Goal: Communication & Community: Answer question/provide support

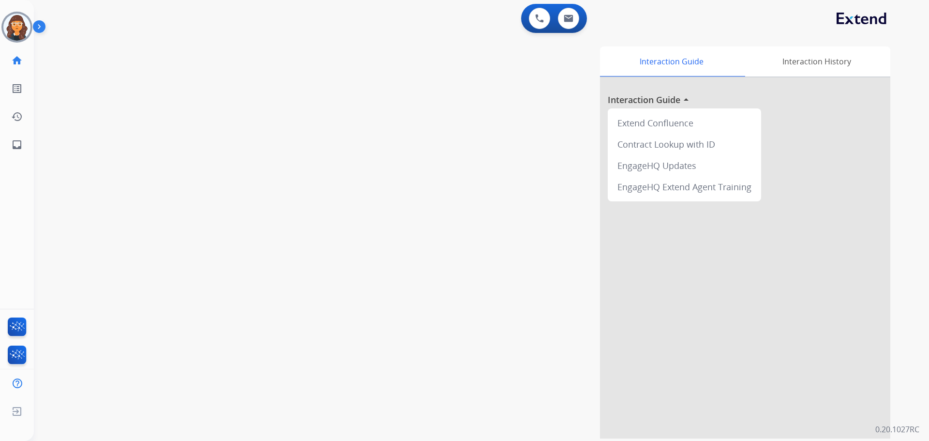
drag, startPoint x: 318, startPoint y: 217, endPoint x: 282, endPoint y: 201, distance: 39.9
click at [318, 219] on div "swap_horiz Break voice bridge close_fullscreen Connect 3-Way Call merge_type Se…" at bounding box center [470, 237] width 872 height 404
click at [18, 34] on img at bounding box center [16, 27] width 27 height 27
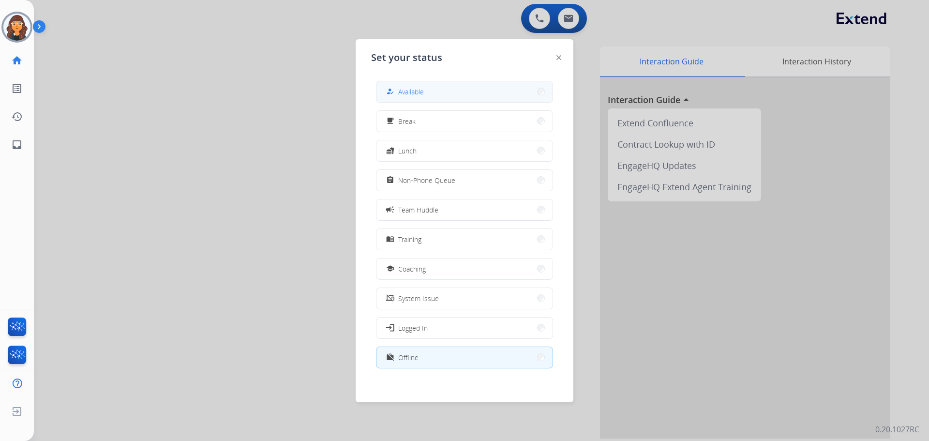
click at [438, 98] on button "how_to_reg Available" at bounding box center [465, 91] width 176 height 21
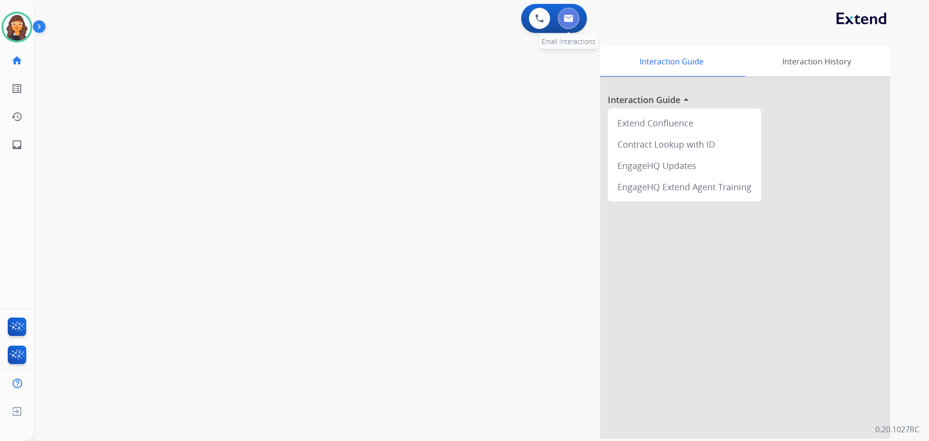
click at [570, 14] on button at bounding box center [568, 18] width 21 height 21
select select "**********"
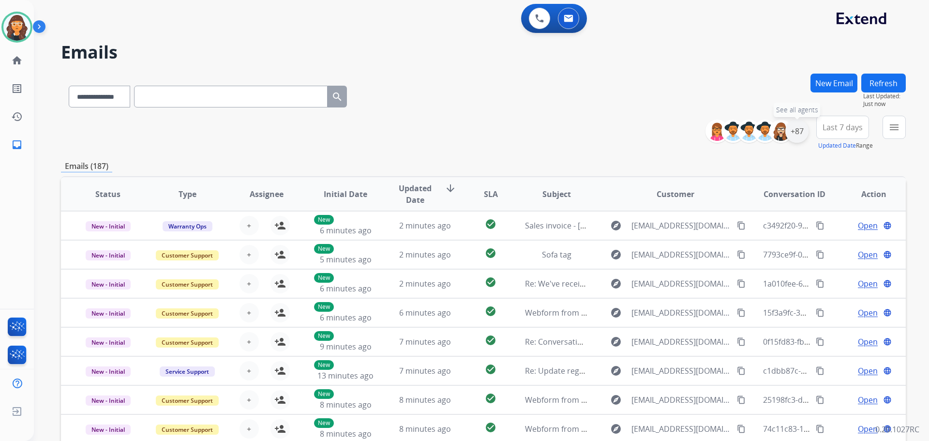
click at [799, 132] on div "+87" at bounding box center [796, 131] width 23 height 23
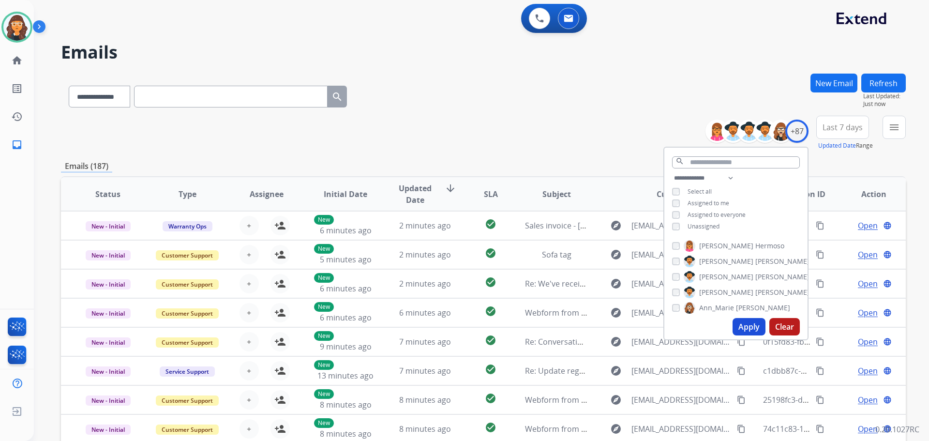
click at [739, 318] on button "Apply" at bounding box center [749, 326] width 33 height 17
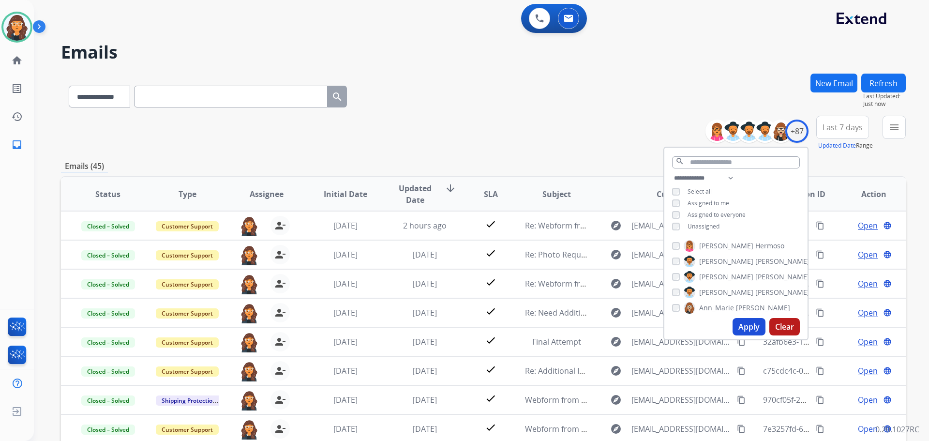
click at [444, 106] on div "**********" at bounding box center [483, 95] width 845 height 42
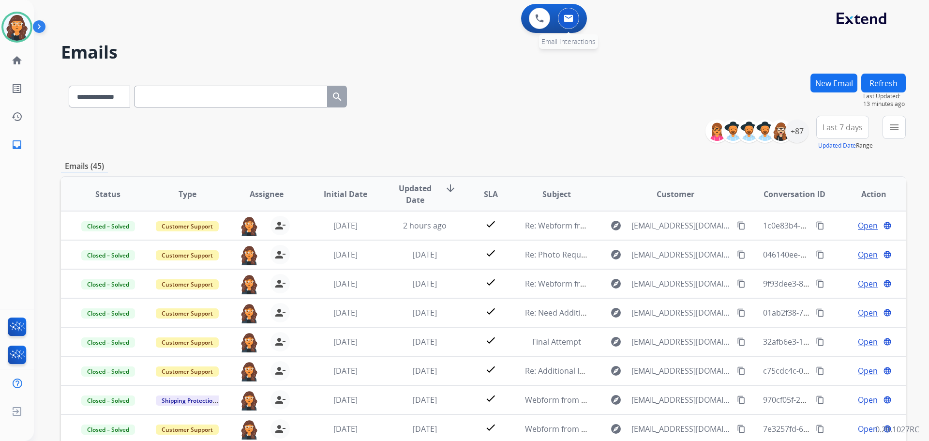
click at [570, 25] on button at bounding box center [568, 18] width 21 height 21
click at [13, 24] on img at bounding box center [16, 27] width 27 height 27
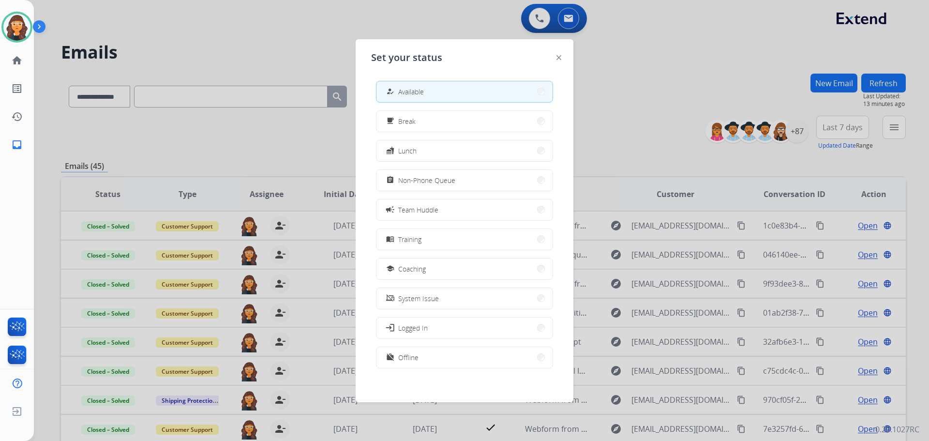
click at [176, 31] on div at bounding box center [464, 220] width 929 height 441
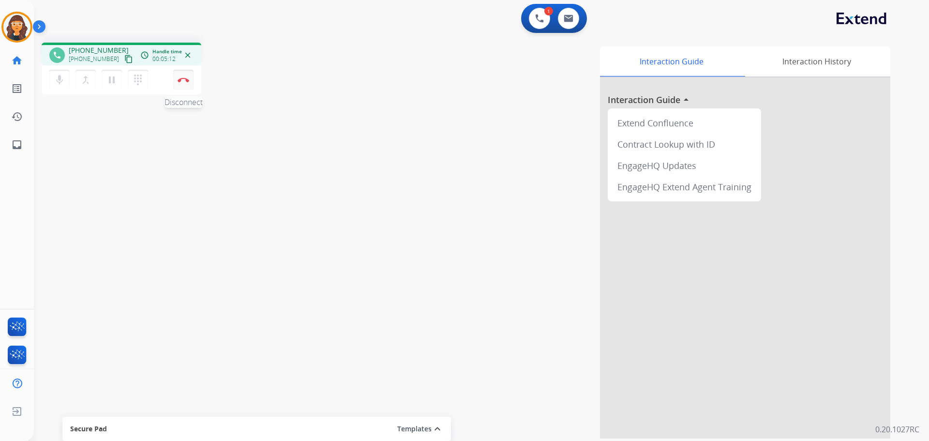
click at [187, 79] on img at bounding box center [184, 79] width 12 height 5
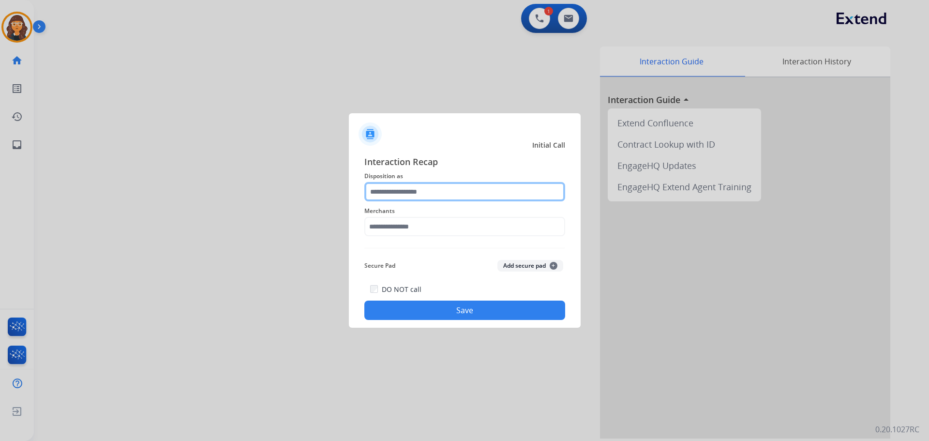
click at [421, 198] on input "text" at bounding box center [464, 191] width 201 height 19
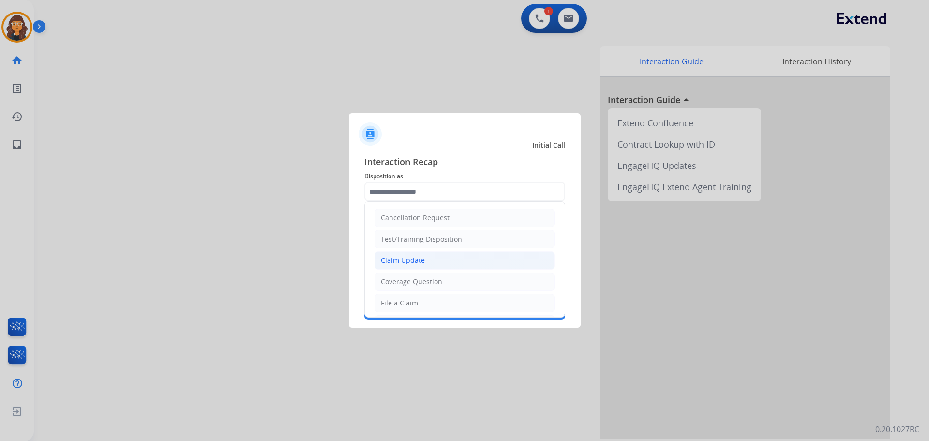
click at [396, 264] on div "Claim Update" at bounding box center [403, 261] width 44 height 10
type input "**********"
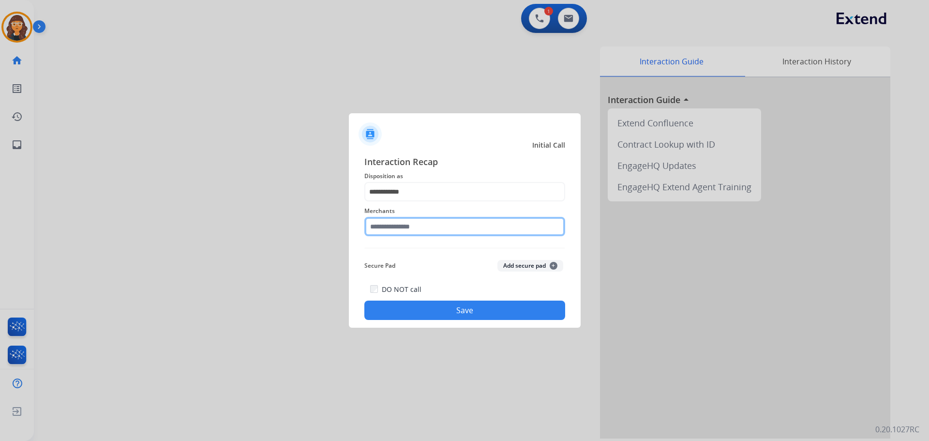
click at [389, 232] on input "text" at bounding box center [464, 226] width 201 height 19
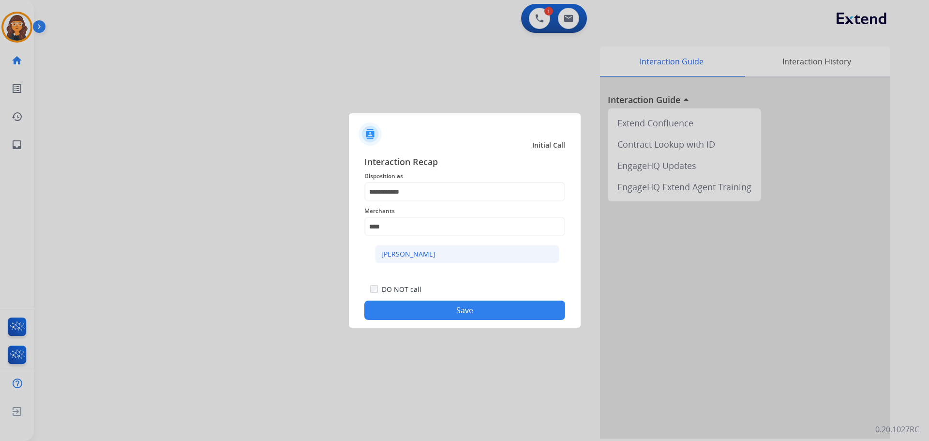
click at [393, 252] on div "[PERSON_NAME]" at bounding box center [408, 254] width 54 height 10
type input "**********"
click at [400, 309] on button "Save" at bounding box center [464, 310] width 201 height 19
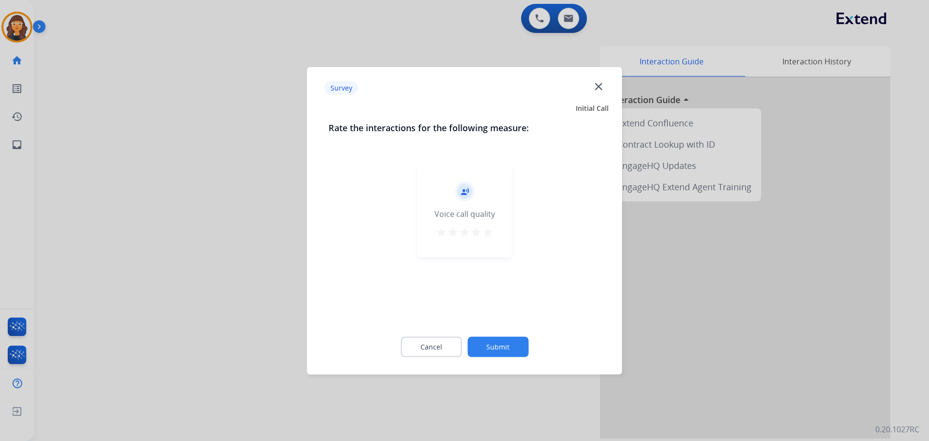
click at [485, 229] on mat-icon "star" at bounding box center [488, 232] width 12 height 12
click at [491, 342] on button "Submit" at bounding box center [498, 346] width 61 height 20
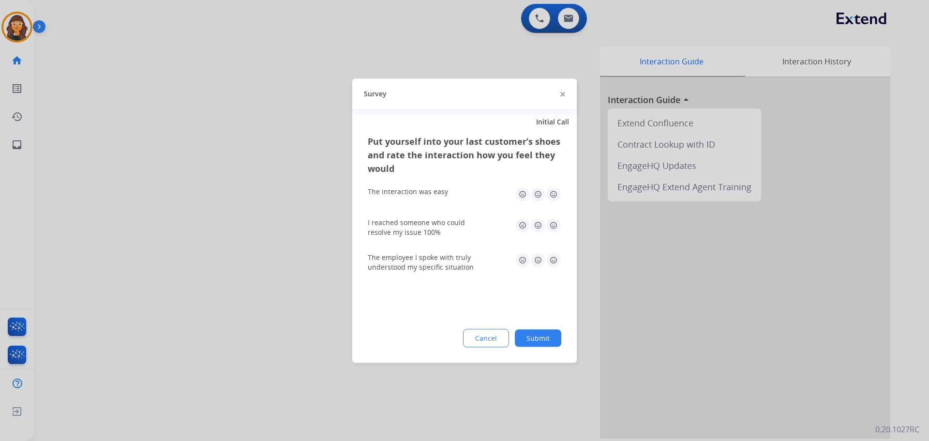
click at [552, 196] on img at bounding box center [553, 193] width 15 height 15
click at [552, 220] on img at bounding box center [553, 224] width 15 height 15
click at [557, 261] on img at bounding box center [553, 259] width 15 height 15
click at [542, 337] on button "Submit" at bounding box center [538, 337] width 46 height 17
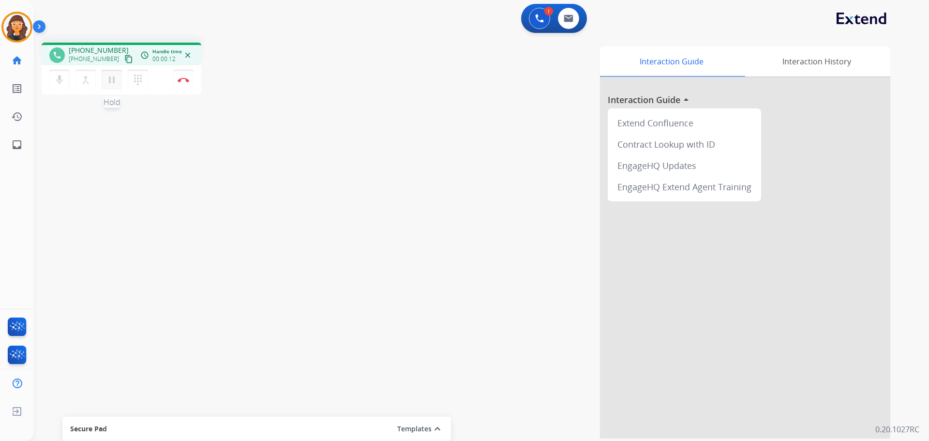
click at [112, 81] on mat-icon "pause" at bounding box center [112, 80] width 12 height 12
click at [143, 79] on mat-icon "dialpad" at bounding box center [138, 80] width 12 height 12
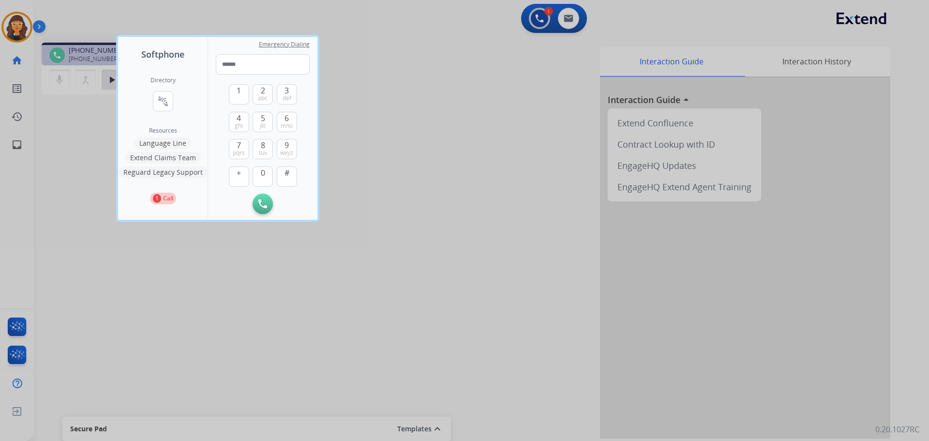
click at [150, 141] on button "Language Line" at bounding box center [163, 143] width 57 height 12
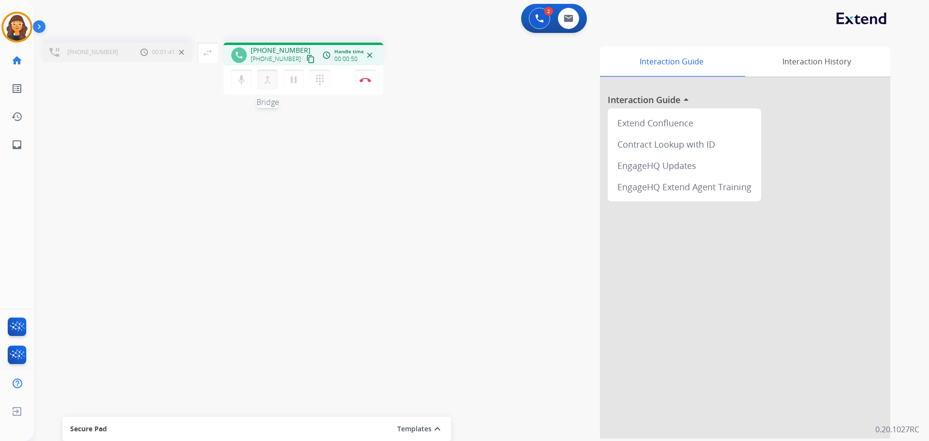
click at [270, 79] on mat-icon "merge_type" at bounding box center [268, 80] width 12 height 12
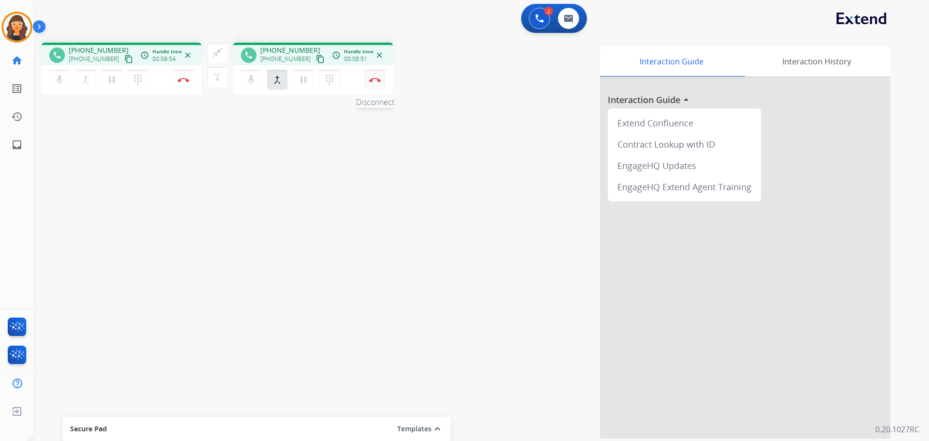
click at [194, 77] on button "Disconnect" at bounding box center [183, 80] width 20 height 20
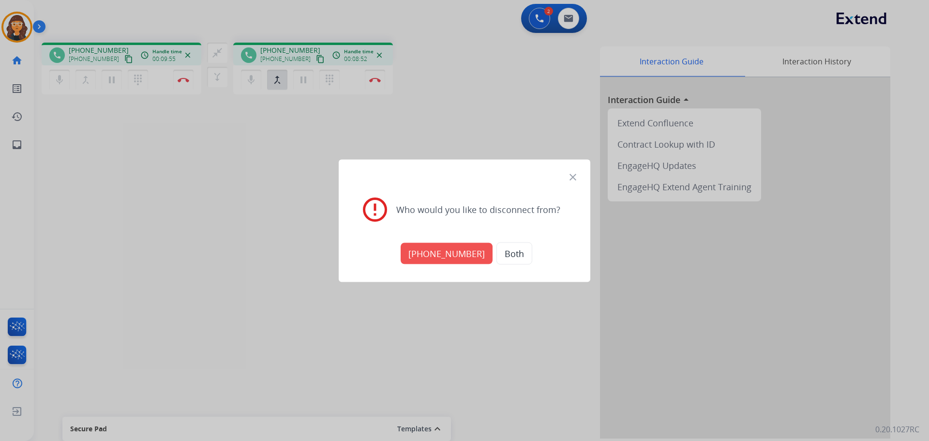
click at [501, 258] on div "close error_outline Who would you like to disconnect from? [PHONE_NUMBER] Both …" at bounding box center [464, 220] width 929 height 441
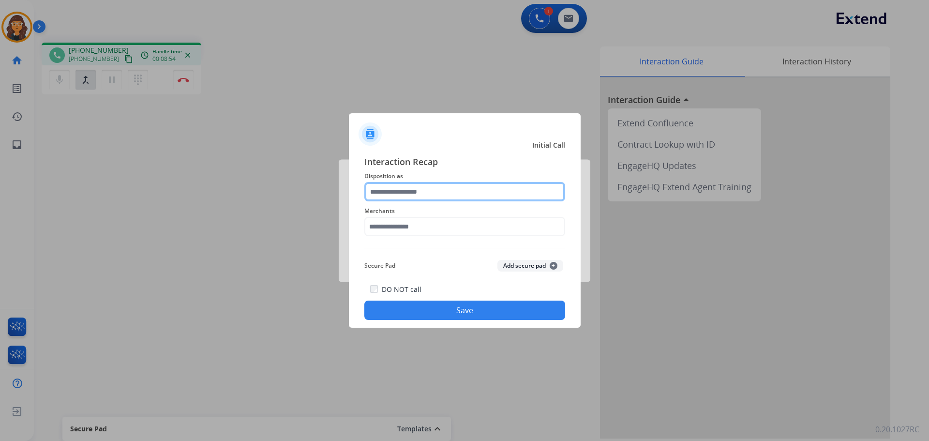
click at [422, 194] on input "text" at bounding box center [464, 191] width 201 height 19
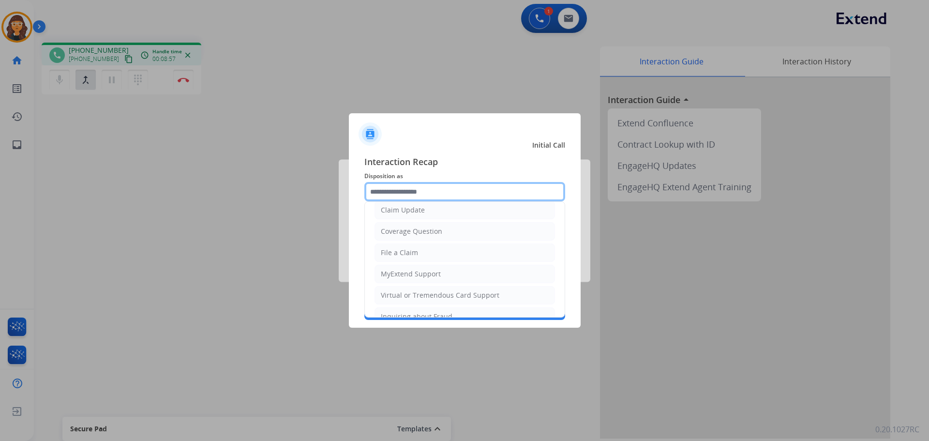
scroll to position [97, 0]
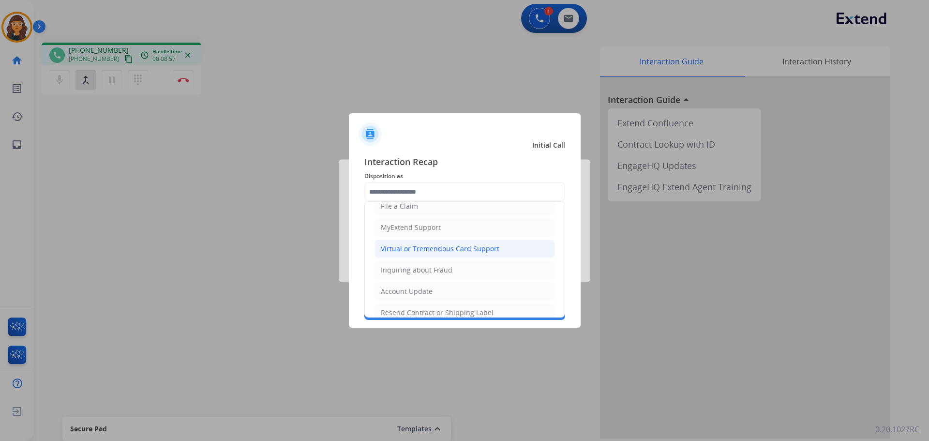
click at [446, 249] on div "Virtual or Tremendous Card Support" at bounding box center [440, 249] width 119 height 10
type input "**********"
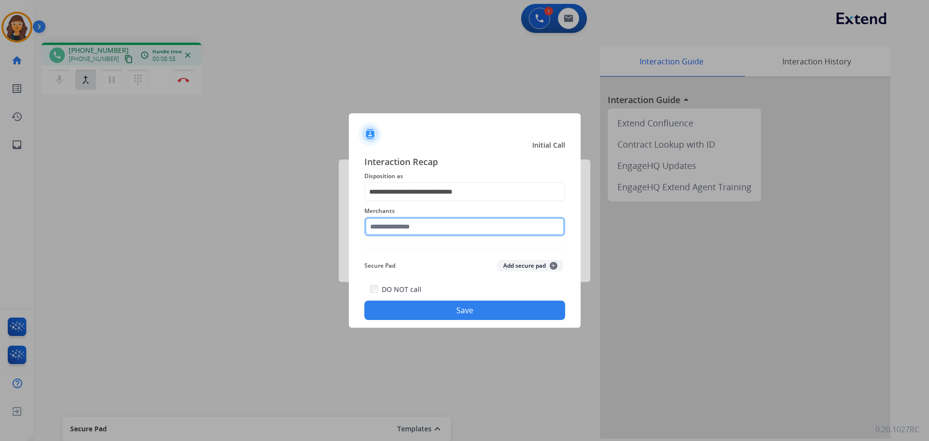
click at [402, 230] on input "text" at bounding box center [464, 226] width 201 height 19
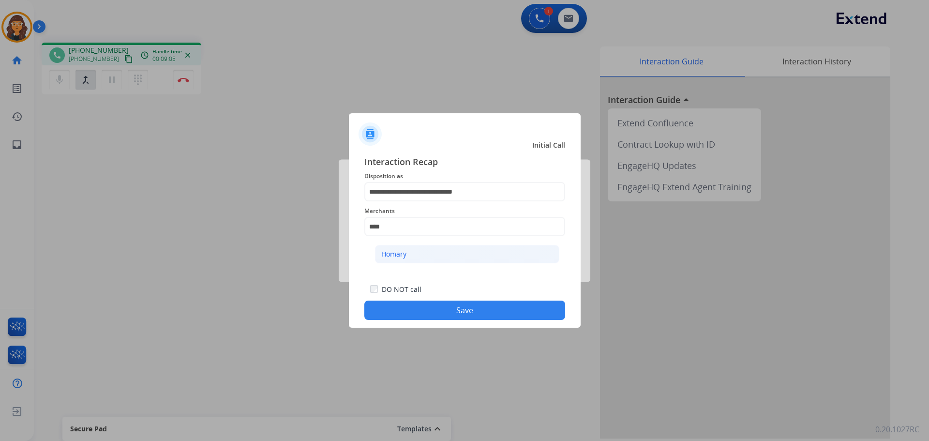
click at [398, 253] on div "Homary" at bounding box center [393, 254] width 25 height 10
type input "******"
click at [432, 305] on button "Save" at bounding box center [464, 310] width 201 height 19
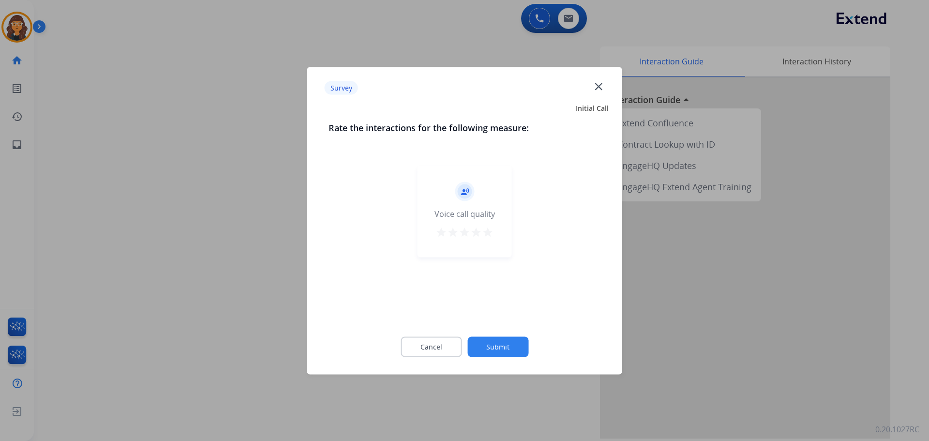
click at [490, 235] on mat-icon "star" at bounding box center [488, 232] width 12 height 12
click at [509, 341] on button "Submit" at bounding box center [498, 346] width 61 height 20
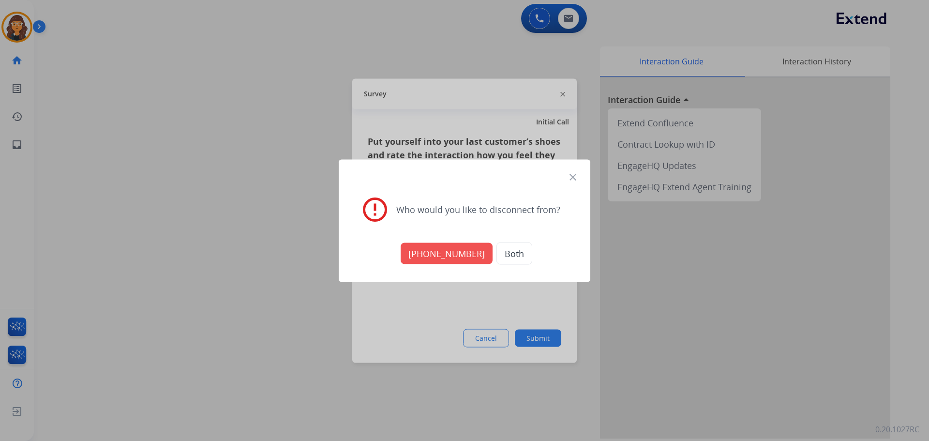
click at [515, 256] on button "Both" at bounding box center [515, 253] width 36 height 22
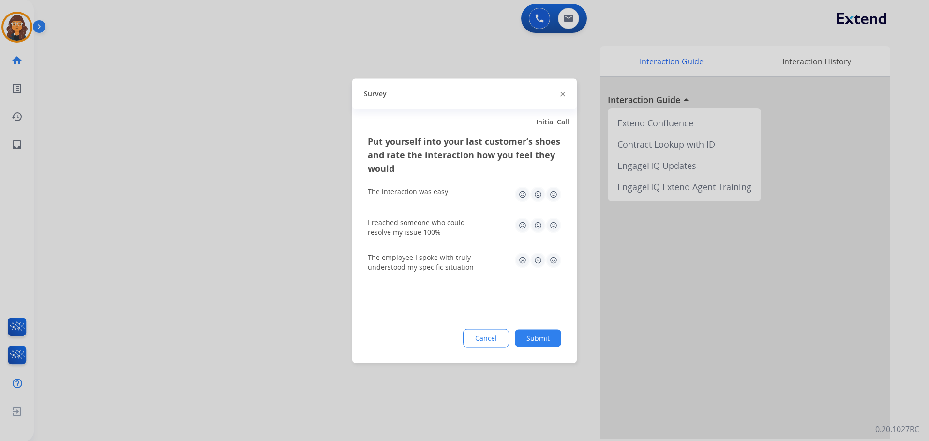
click at [553, 197] on img at bounding box center [553, 193] width 15 height 15
click at [552, 216] on div "I reached someone who could resolve my issue 100%" at bounding box center [465, 227] width 194 height 35
click at [551, 261] on img at bounding box center [553, 259] width 15 height 15
click at [551, 226] on img at bounding box center [553, 224] width 15 height 15
click at [547, 337] on button "Submit" at bounding box center [538, 337] width 46 height 17
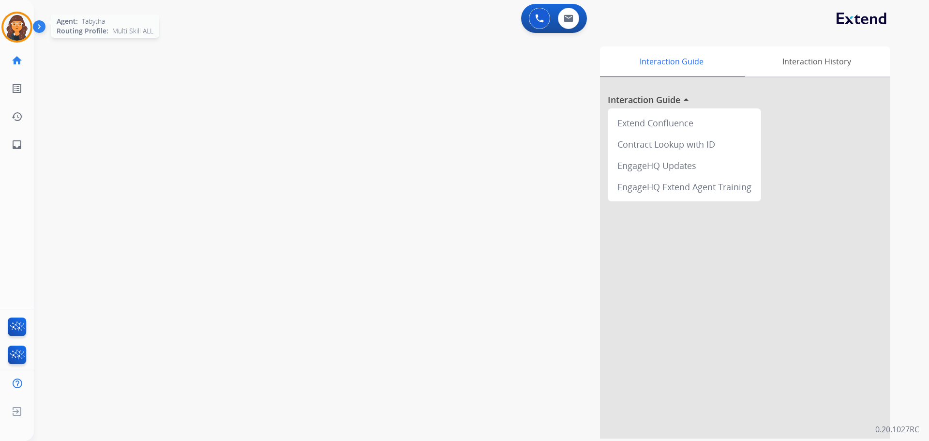
click at [18, 30] on img at bounding box center [16, 27] width 27 height 27
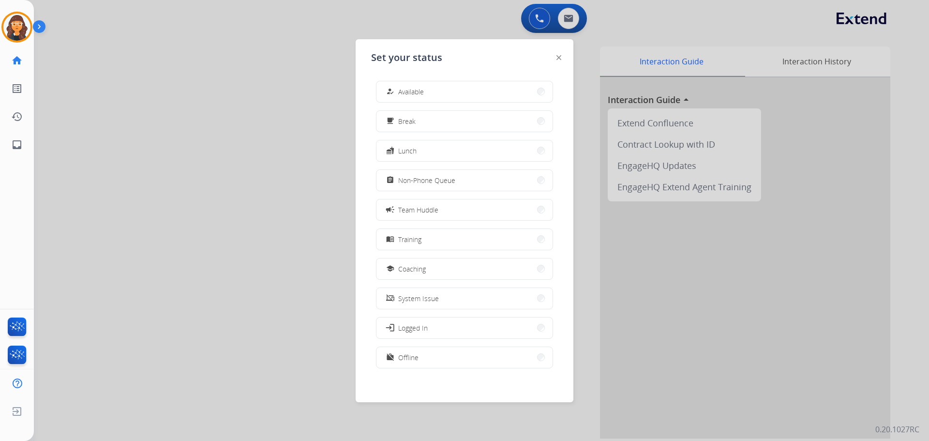
click at [410, 178] on span "Non-Phone Queue" at bounding box center [426, 180] width 57 height 10
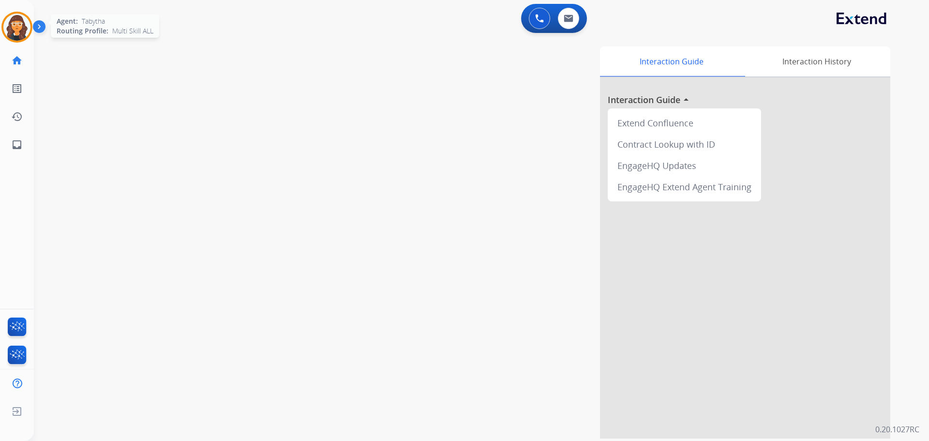
click at [6, 24] on img at bounding box center [16, 27] width 27 height 27
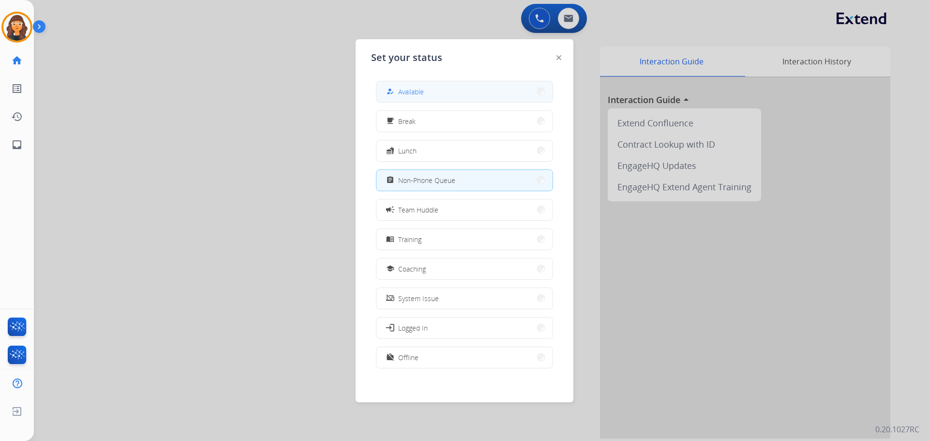
click at [419, 92] on span "Available" at bounding box center [411, 92] width 26 height 10
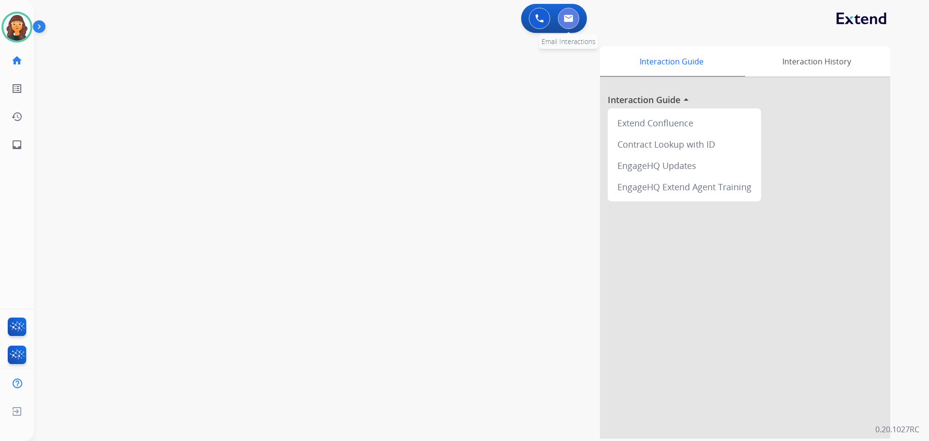
click at [568, 19] on img at bounding box center [569, 19] width 10 height 8
select select "**********"
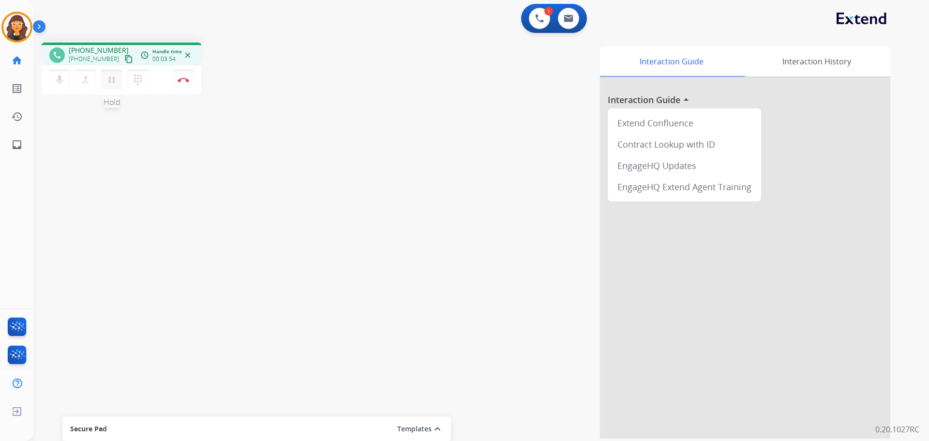
click at [114, 87] on button "pause Hold" at bounding box center [112, 80] width 20 height 20
click at [138, 83] on mat-icon "dialpad" at bounding box center [138, 80] width 12 height 12
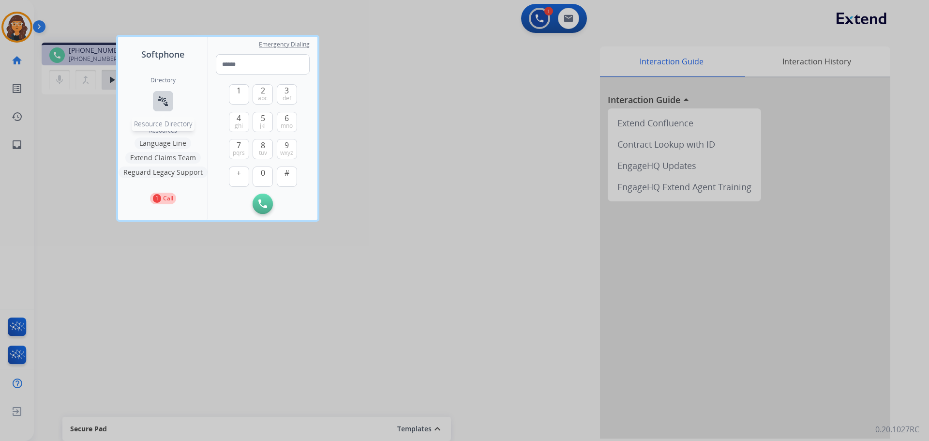
click at [160, 101] on mat-icon "connect_without_contact" at bounding box center [163, 101] width 12 height 12
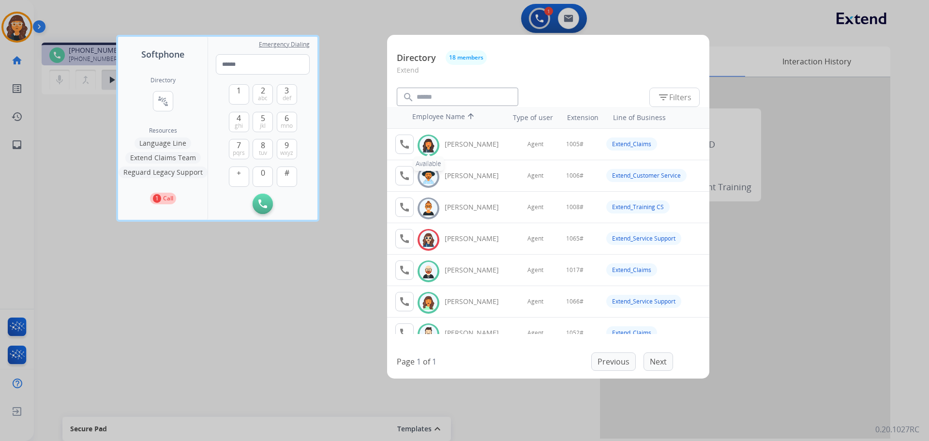
click at [429, 145] on img at bounding box center [429, 145] width 14 height 15
click at [403, 143] on mat-icon "call" at bounding box center [405, 144] width 12 height 12
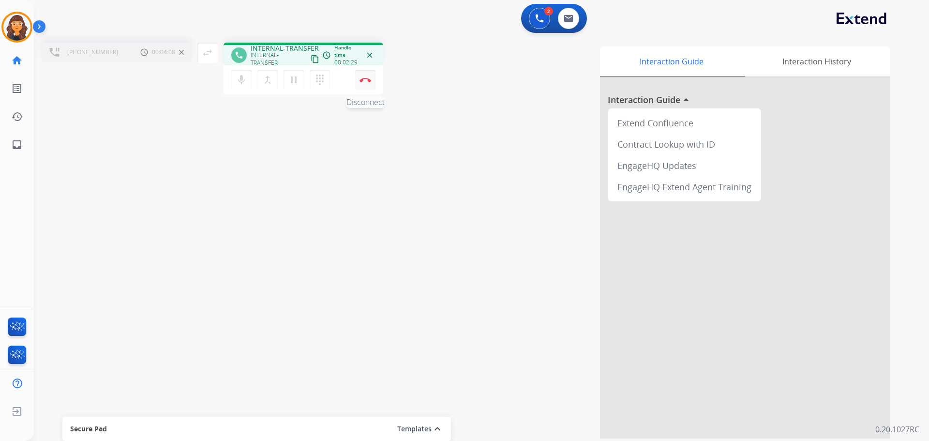
click at [367, 77] on img at bounding box center [366, 79] width 12 height 5
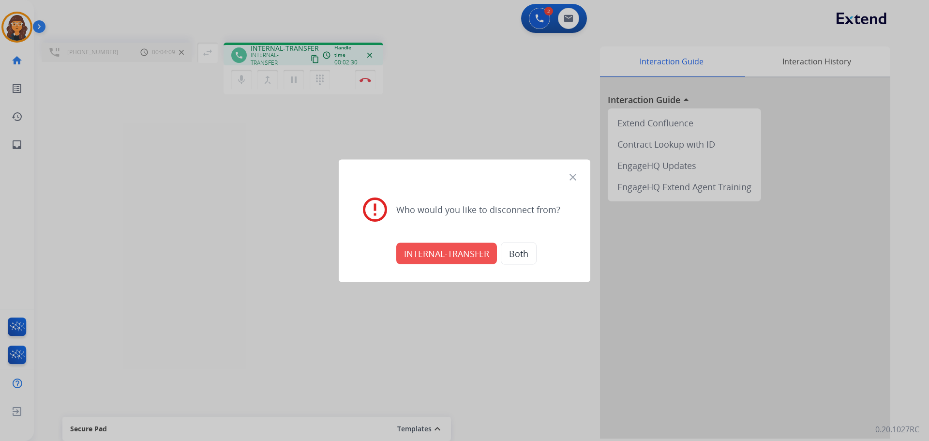
click at [437, 253] on button "INTERNAL-TRANSFER" at bounding box center [446, 252] width 101 height 21
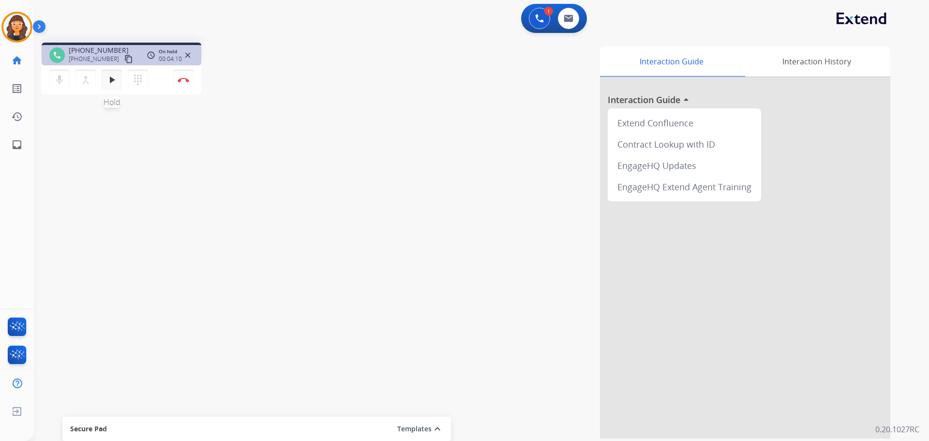
click at [108, 81] on mat-icon "play_arrow" at bounding box center [112, 80] width 12 height 12
click at [182, 82] on img at bounding box center [184, 79] width 12 height 5
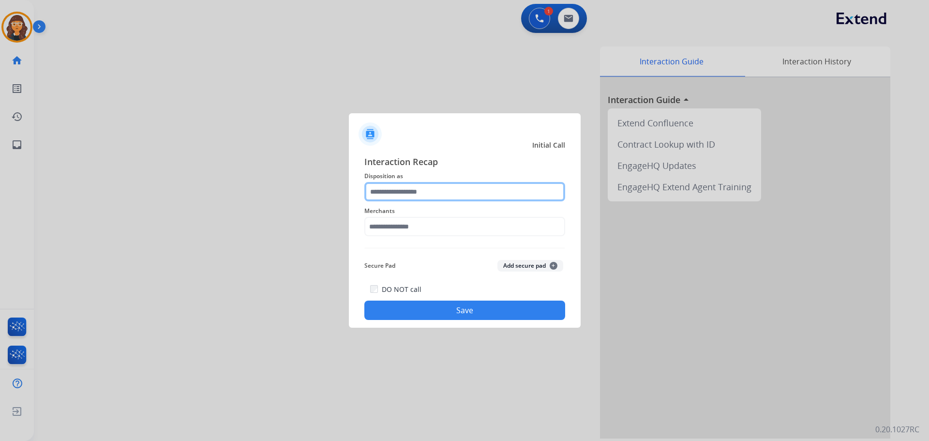
click at [388, 196] on input "text" at bounding box center [464, 191] width 201 height 19
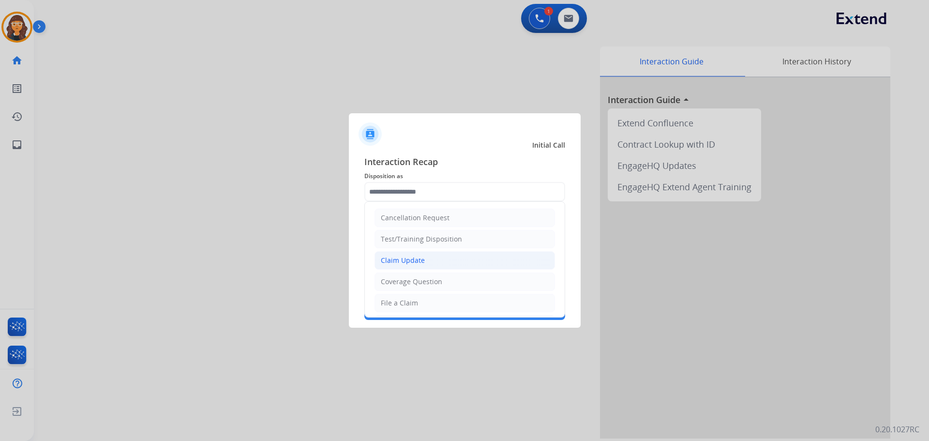
click at [427, 257] on li "Claim Update" at bounding box center [465, 260] width 181 height 18
type input "**********"
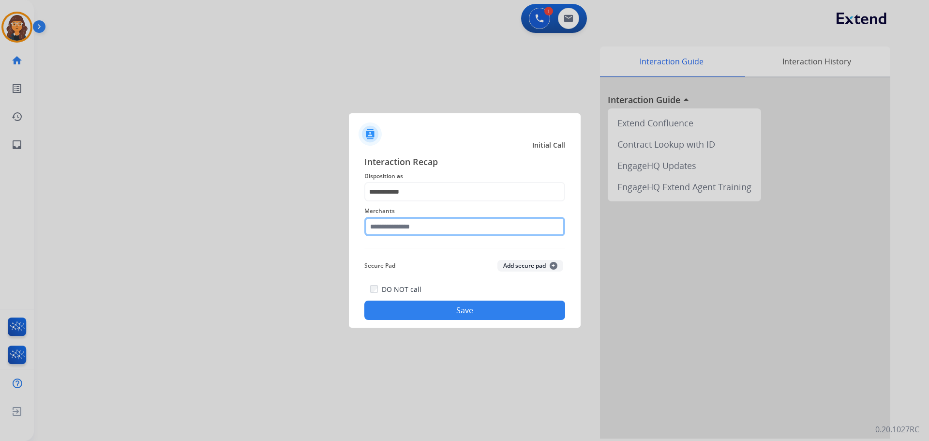
click at [402, 229] on input "text" at bounding box center [464, 226] width 201 height 19
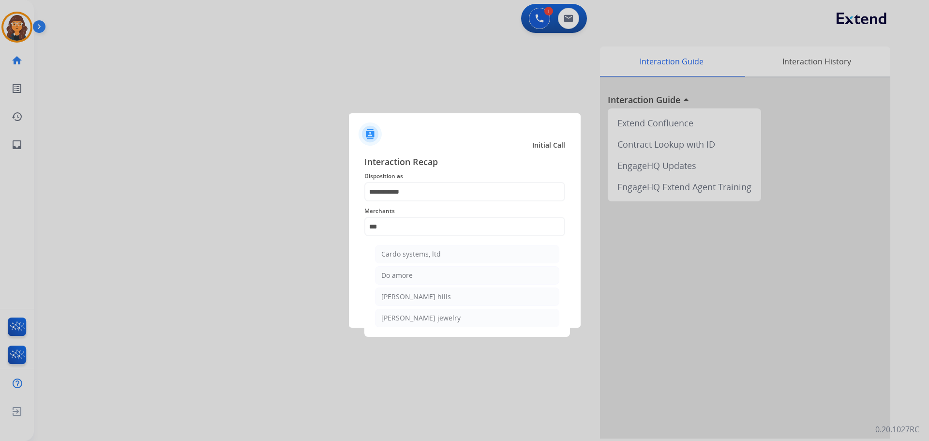
click at [393, 273] on div "Do amore" at bounding box center [396, 276] width 31 height 10
type input "********"
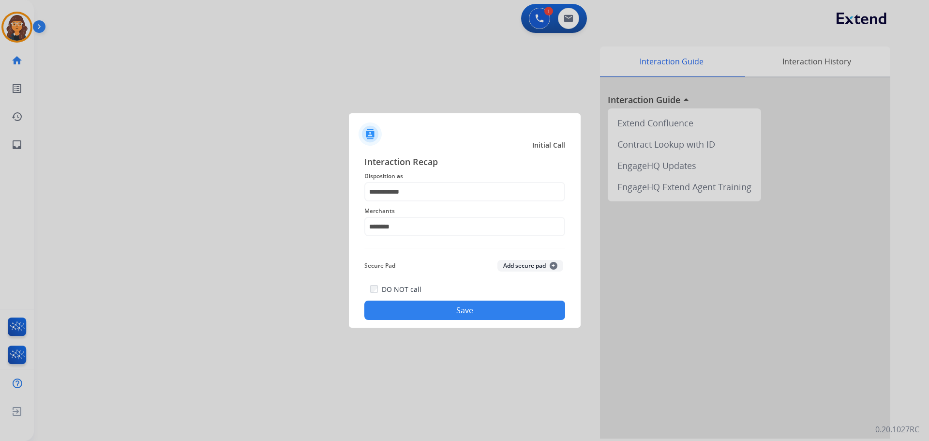
click at [403, 312] on button "Save" at bounding box center [464, 310] width 201 height 19
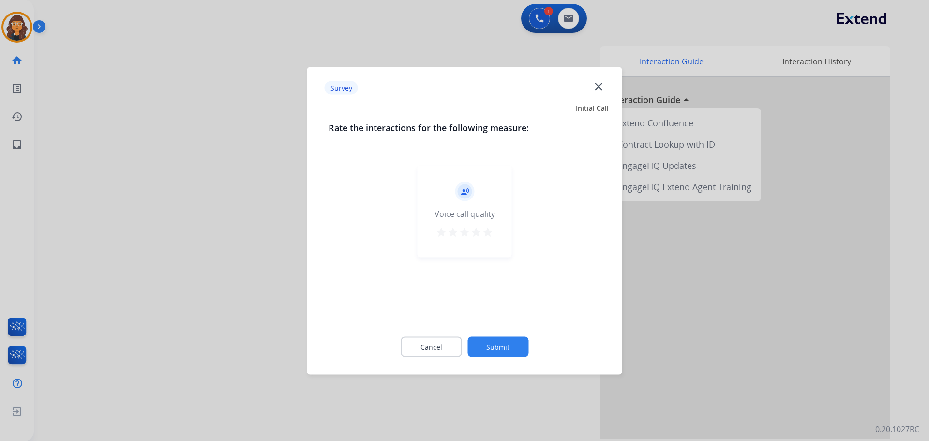
click at [490, 234] on mat-icon "star" at bounding box center [488, 232] width 12 height 12
click at [499, 350] on button "Submit" at bounding box center [498, 346] width 61 height 20
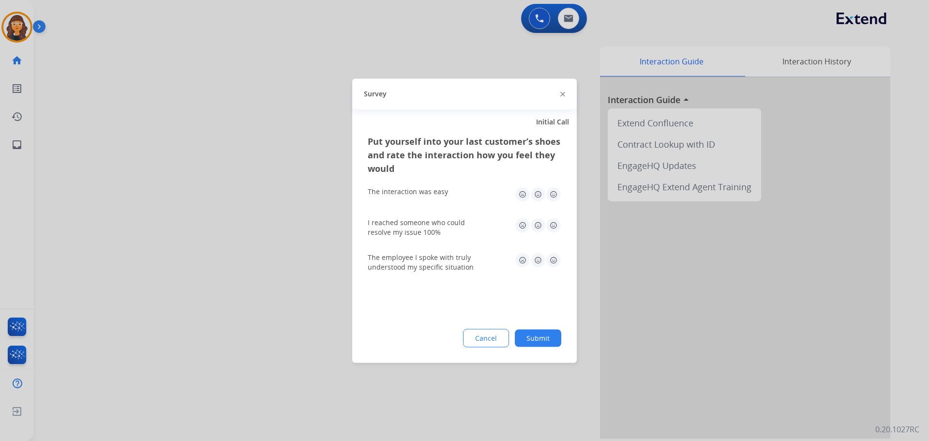
drag, startPoint x: 558, startPoint y: 223, endPoint x: 557, endPoint y: 228, distance: 4.9
click at [557, 225] on img at bounding box center [553, 224] width 15 height 15
click at [558, 260] on img at bounding box center [553, 259] width 15 height 15
click at [553, 196] on img at bounding box center [553, 193] width 15 height 15
click at [539, 337] on button "Submit" at bounding box center [538, 337] width 46 height 17
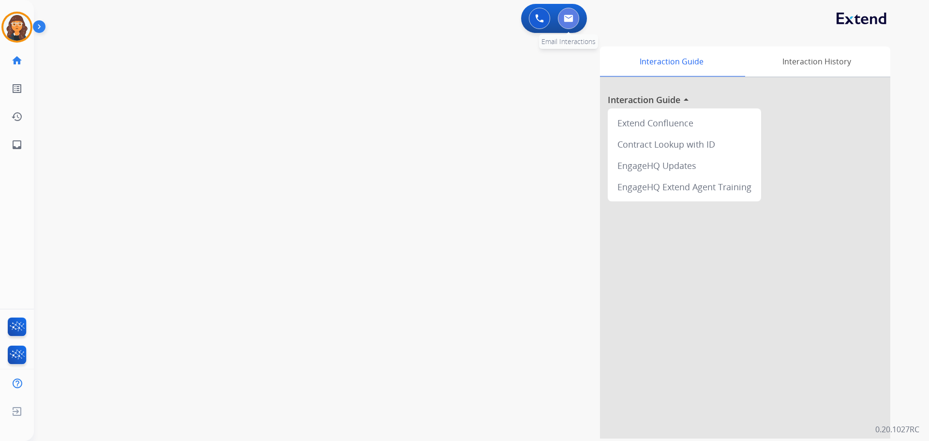
click at [573, 15] on button at bounding box center [568, 18] width 21 height 21
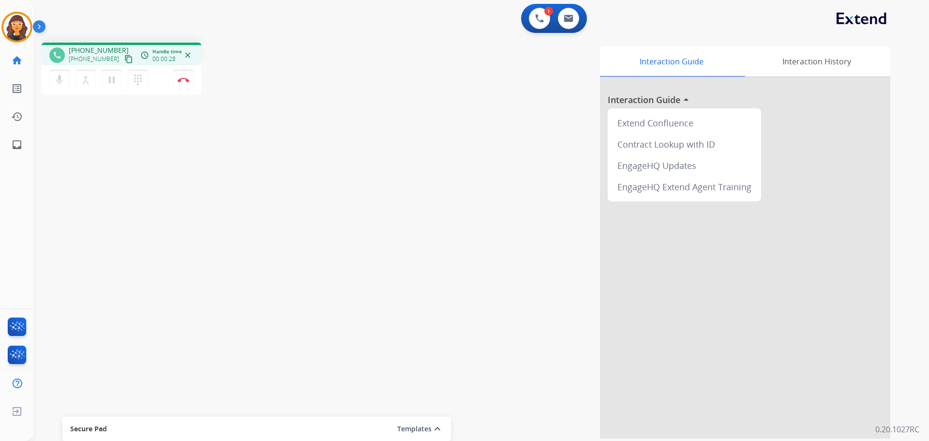
click at [408, 315] on div "Interaction Guide Interaction History Interaction Guide arrow_drop_up Extend Co…" at bounding box center [605, 242] width 570 height 392
click at [183, 78] on img at bounding box center [184, 79] width 12 height 5
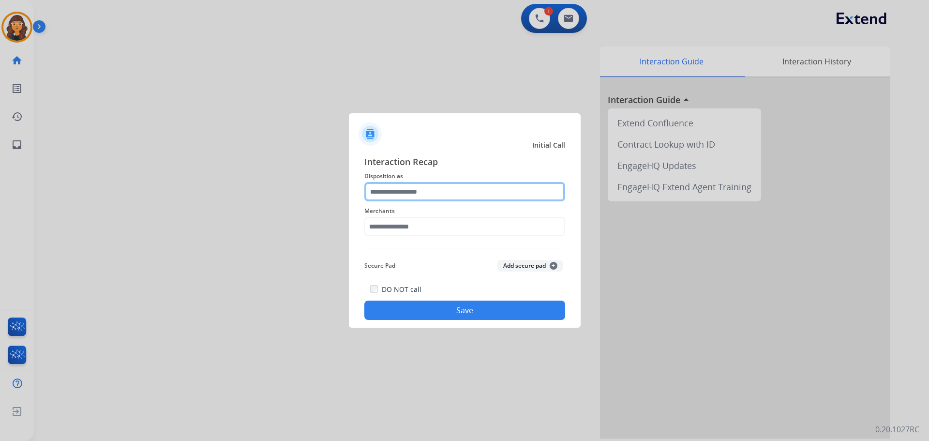
click at [395, 195] on input "text" at bounding box center [464, 191] width 201 height 19
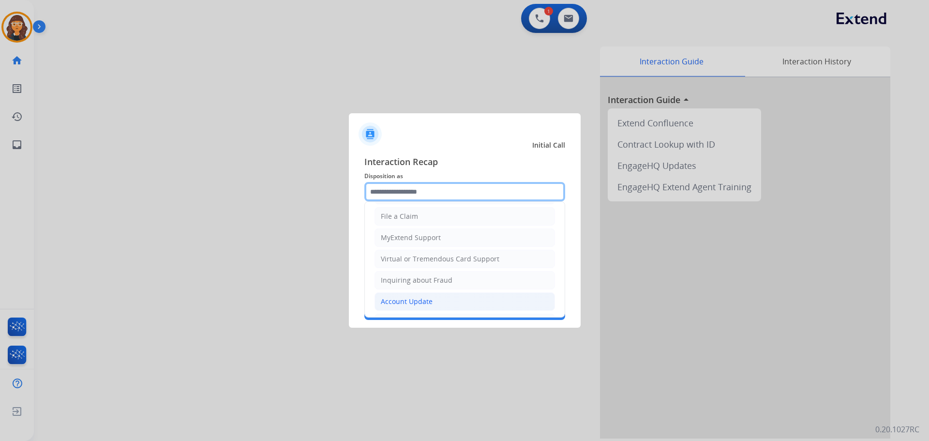
scroll to position [97, 0]
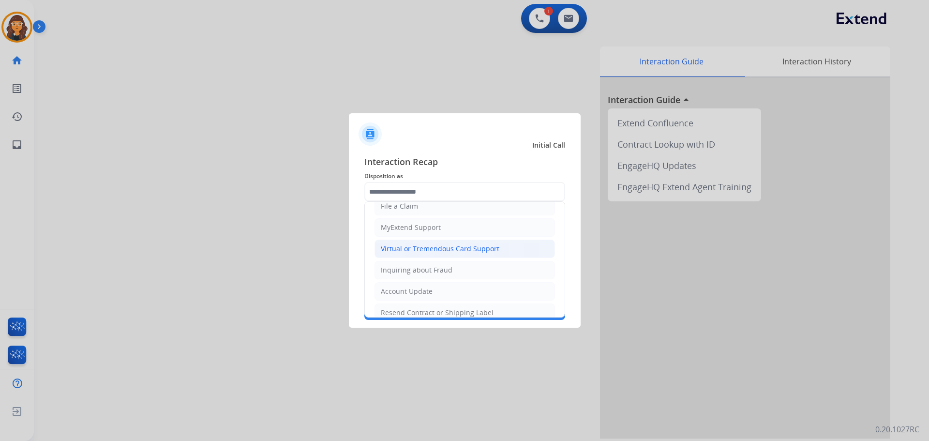
click at [400, 251] on div "Virtual or Tremendous Card Support" at bounding box center [440, 249] width 119 height 10
type input "**********"
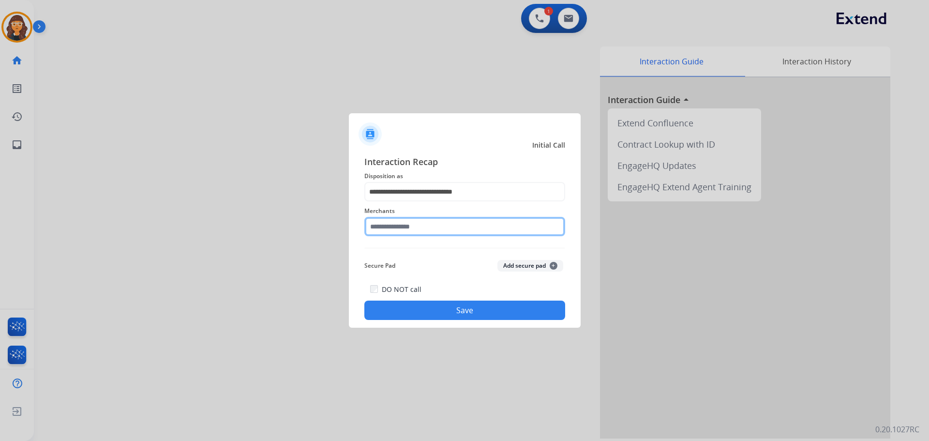
click at [375, 224] on input "text" at bounding box center [464, 226] width 201 height 19
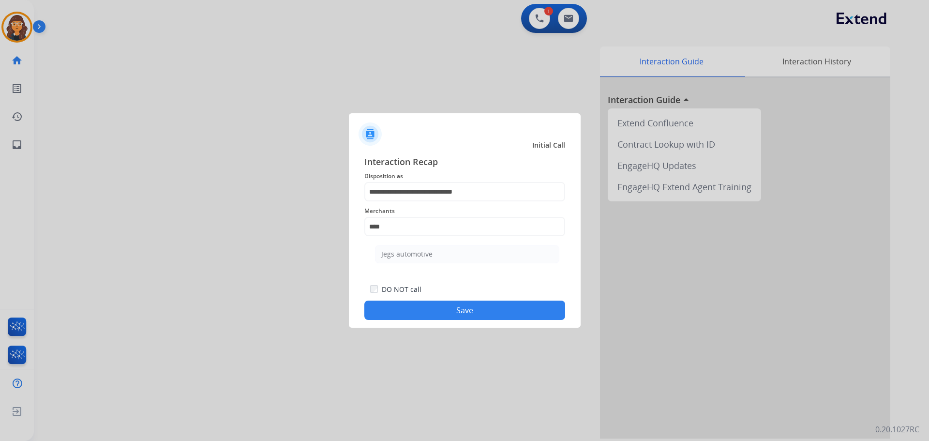
click at [402, 253] on div "Jegs automotive" at bounding box center [406, 254] width 51 height 10
type input "**********"
click at [403, 311] on button "Save" at bounding box center [464, 310] width 201 height 19
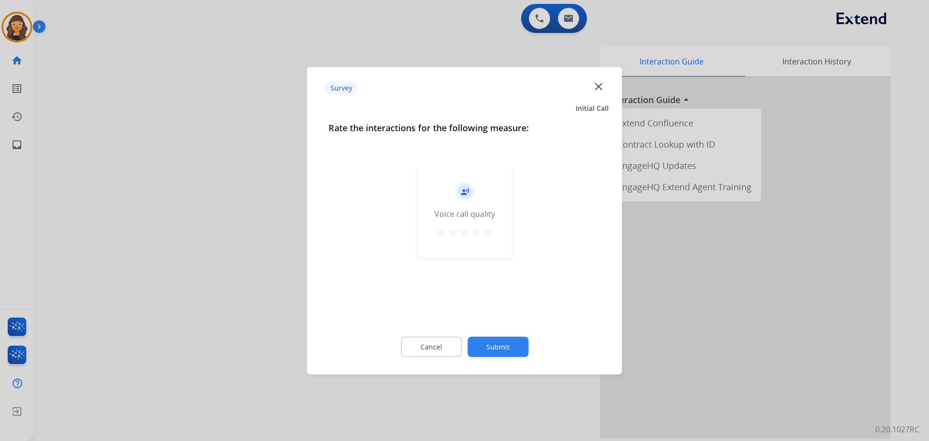
click at [490, 233] on mat-icon "star" at bounding box center [488, 232] width 12 height 12
click at [511, 350] on button "Submit" at bounding box center [498, 346] width 61 height 20
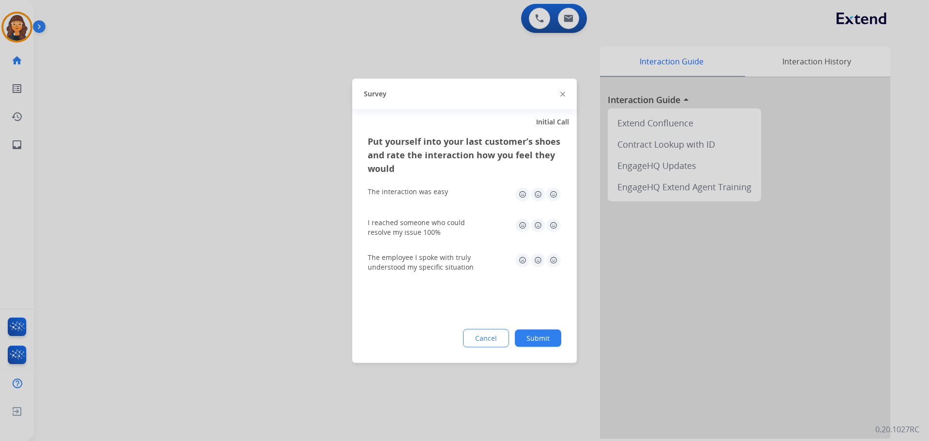
click at [550, 197] on img at bounding box center [553, 193] width 15 height 15
click at [554, 221] on img at bounding box center [553, 224] width 15 height 15
drag, startPoint x: 558, startPoint y: 258, endPoint x: 560, endPoint y: 285, distance: 26.7
click at [558, 258] on img at bounding box center [553, 259] width 15 height 15
click at [543, 337] on button "Submit" at bounding box center [538, 337] width 46 height 17
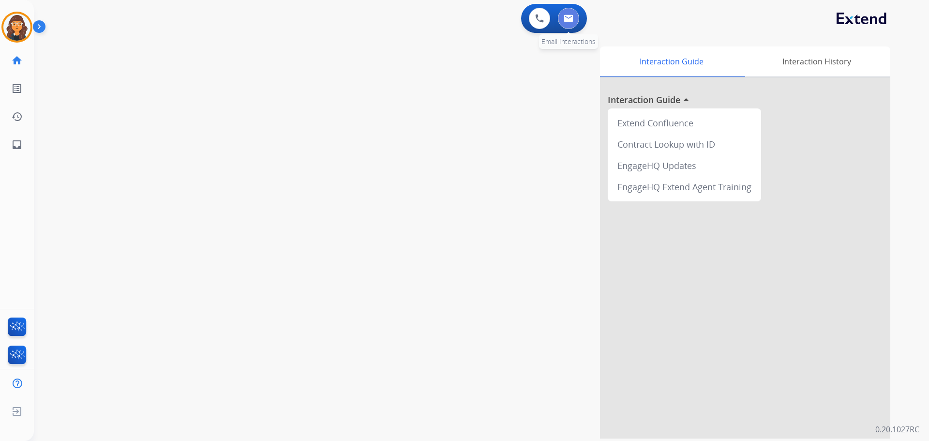
click at [569, 18] on img at bounding box center [569, 19] width 10 height 8
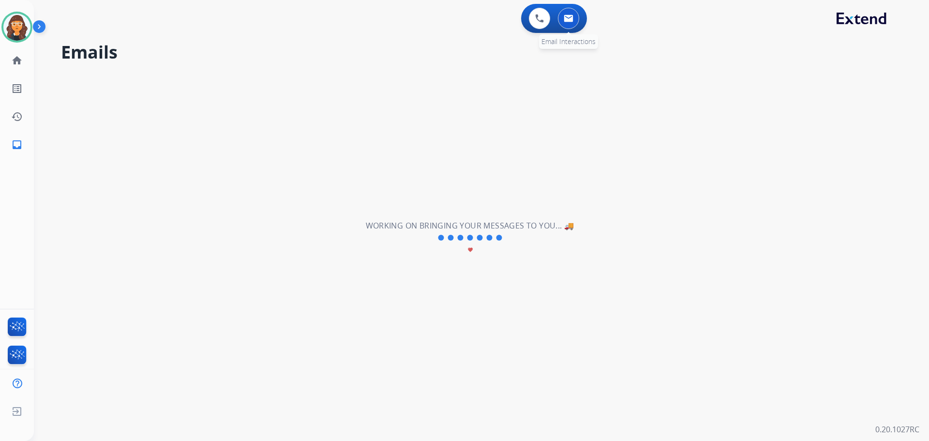
click at [560, 18] on button at bounding box center [568, 18] width 21 height 21
click at [567, 18] on img at bounding box center [569, 19] width 10 height 8
click at [567, 20] on img at bounding box center [569, 19] width 10 height 8
click at [539, 21] on img at bounding box center [539, 18] width 9 height 9
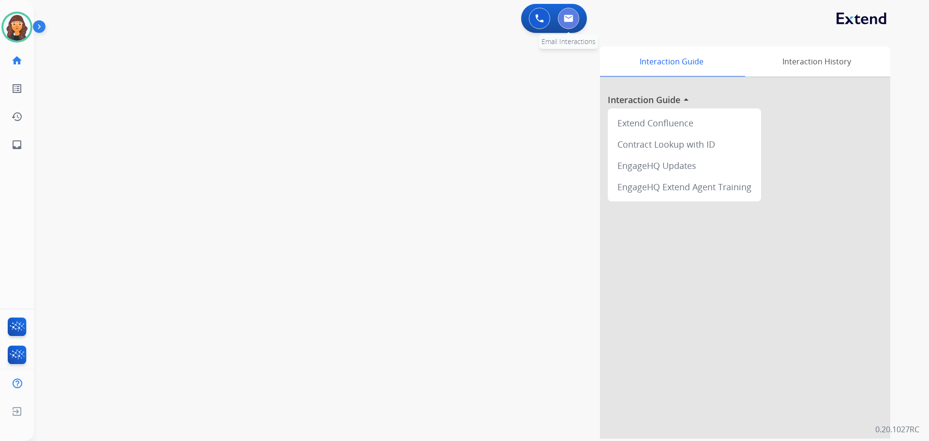
click at [569, 15] on img at bounding box center [569, 19] width 10 height 8
select select "**********"
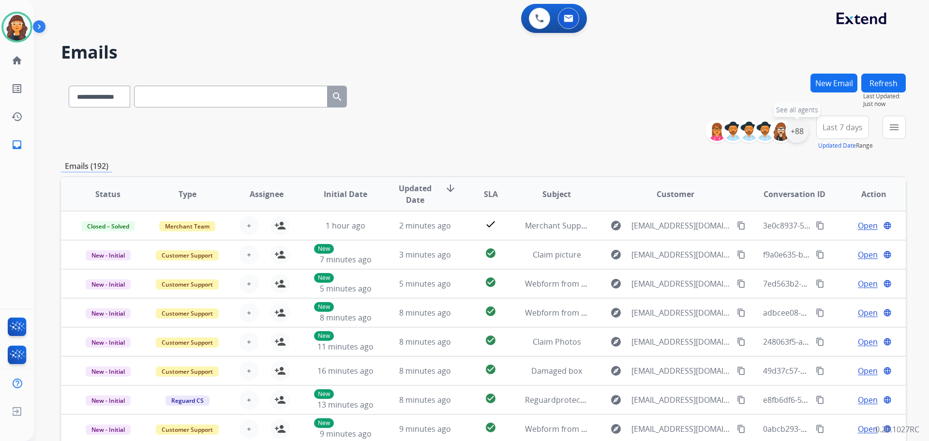
click at [798, 135] on div "+88" at bounding box center [796, 131] width 23 height 23
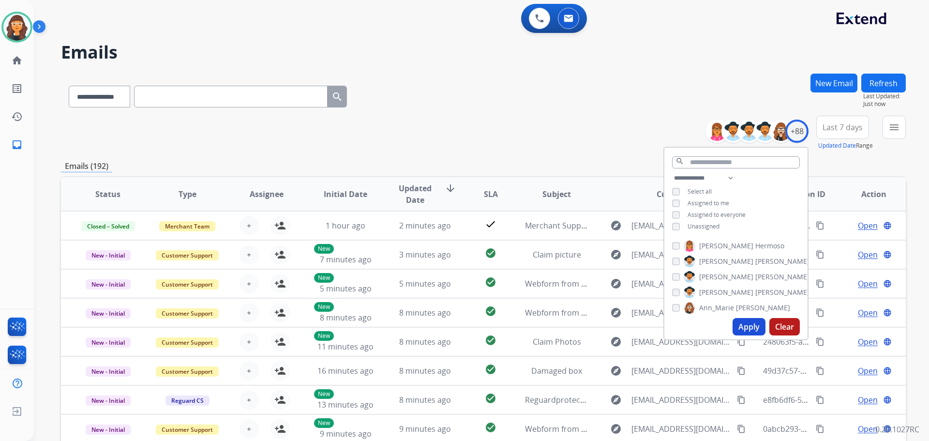
click at [747, 324] on button "Apply" at bounding box center [749, 326] width 33 height 17
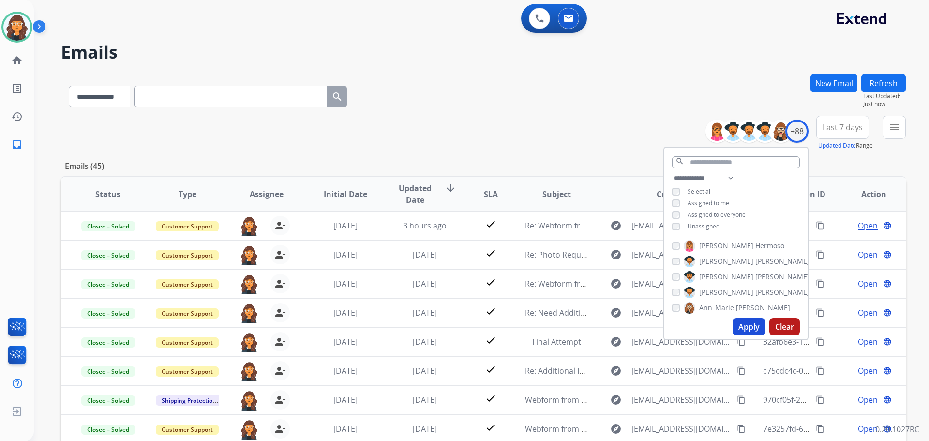
click at [491, 124] on div "**********" at bounding box center [483, 133] width 845 height 35
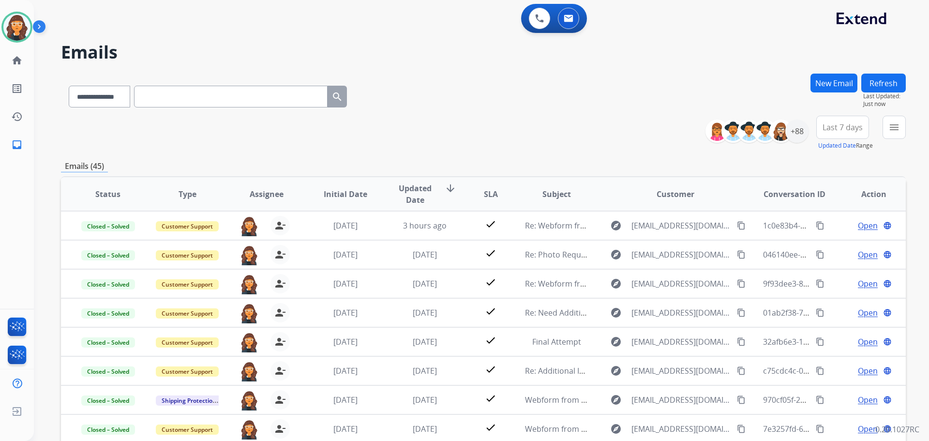
click at [815, 78] on button "New Email" at bounding box center [834, 83] width 47 height 19
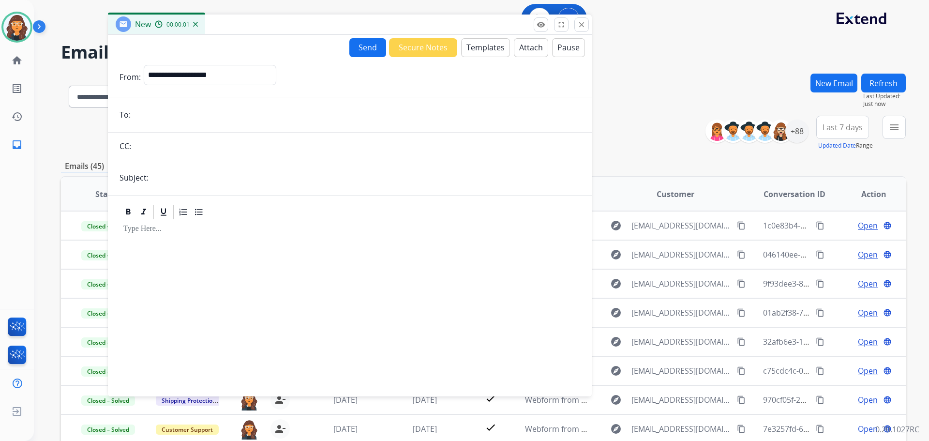
drag, startPoint x: 552, startPoint y: 66, endPoint x: 310, endPoint y: 24, distance: 245.1
click at [318, 24] on div "New 00:00:01" at bounding box center [350, 25] width 484 height 20
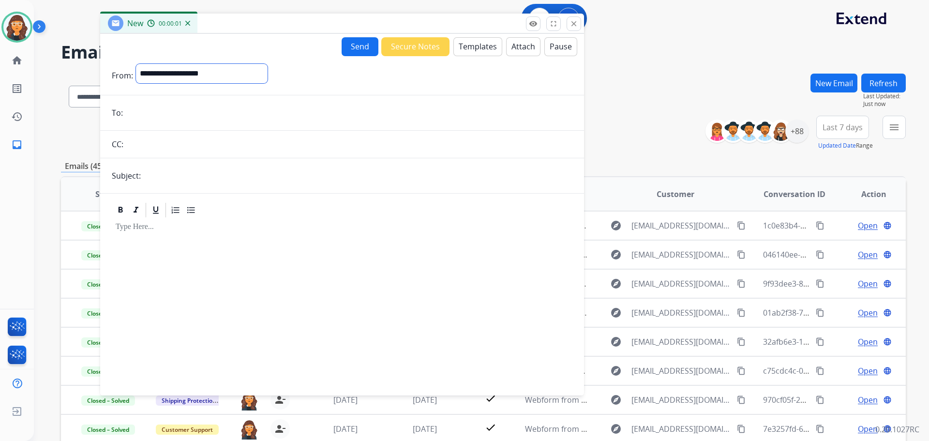
click at [199, 74] on select "**********" at bounding box center [202, 73] width 132 height 19
select select "**********"
click at [136, 64] on select "**********" at bounding box center [202, 73] width 132 height 19
click at [155, 181] on input "text" at bounding box center [358, 176] width 429 height 19
type input "**********"
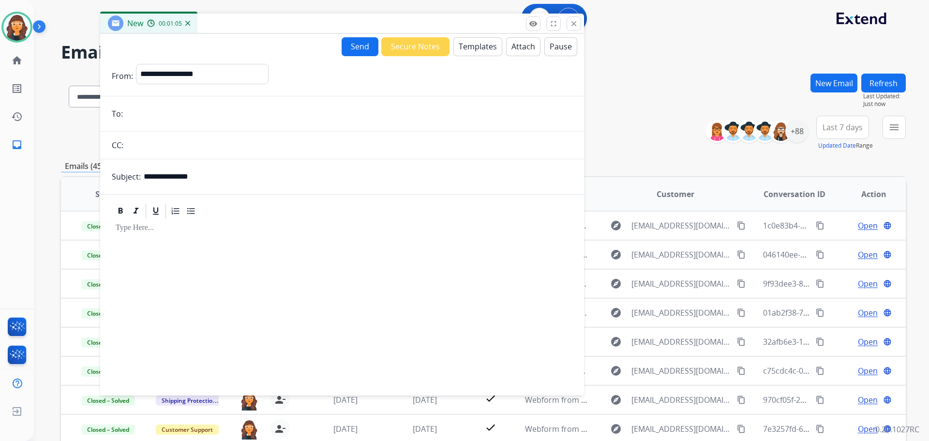
click at [191, 109] on input "email" at bounding box center [349, 113] width 447 height 19
paste input "**********"
type input "**********"
click at [474, 45] on button "Templates" at bounding box center [477, 46] width 49 height 19
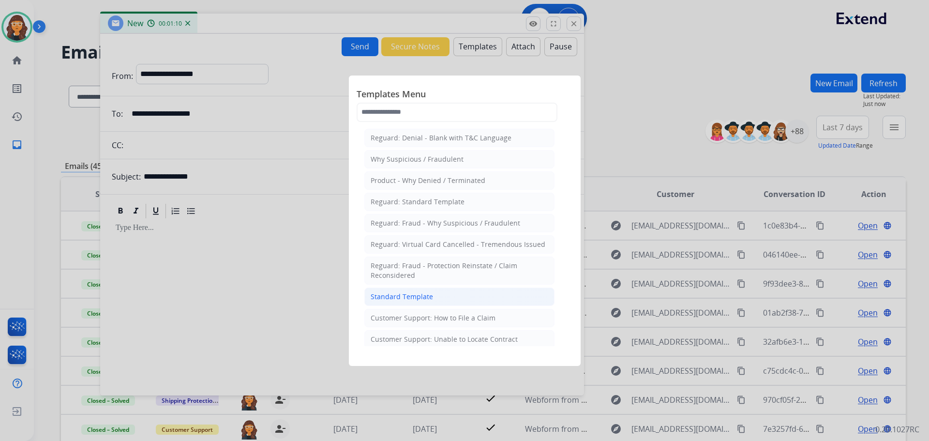
click at [392, 297] on div "Standard Template" at bounding box center [402, 297] width 62 height 10
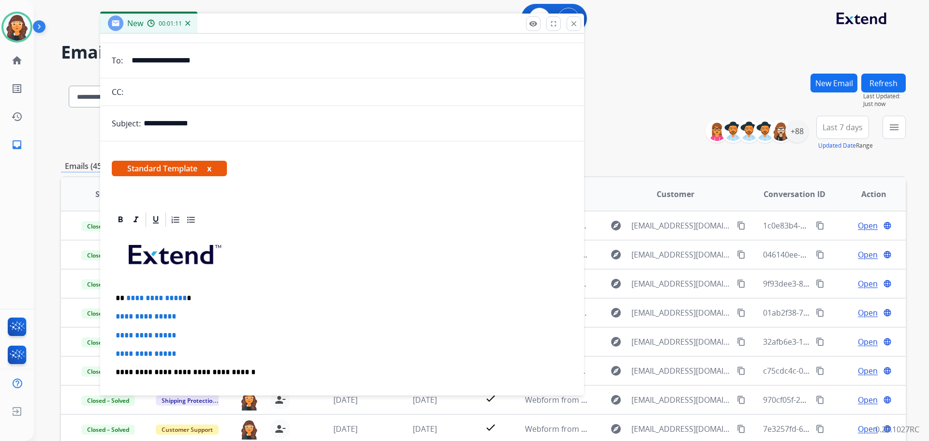
scroll to position [145, 0]
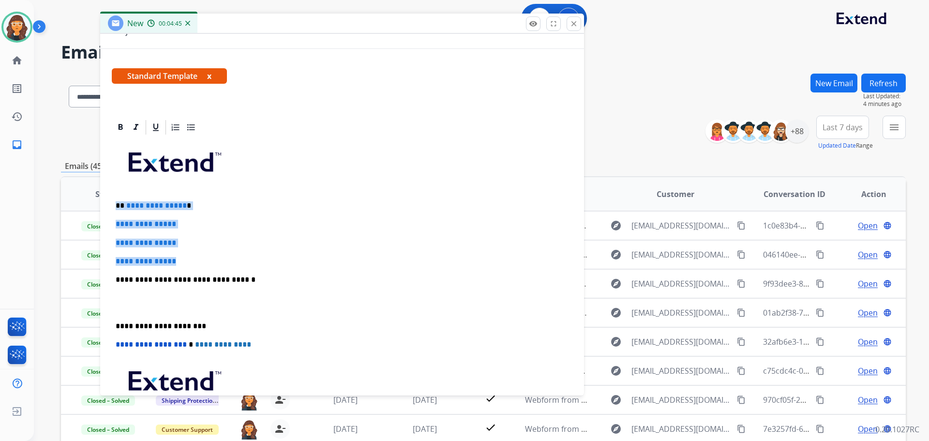
drag, startPoint x: 114, startPoint y: 204, endPoint x: 189, endPoint y: 255, distance: 91.0
click at [189, 255] on div "**********" at bounding box center [342, 302] width 461 height 333
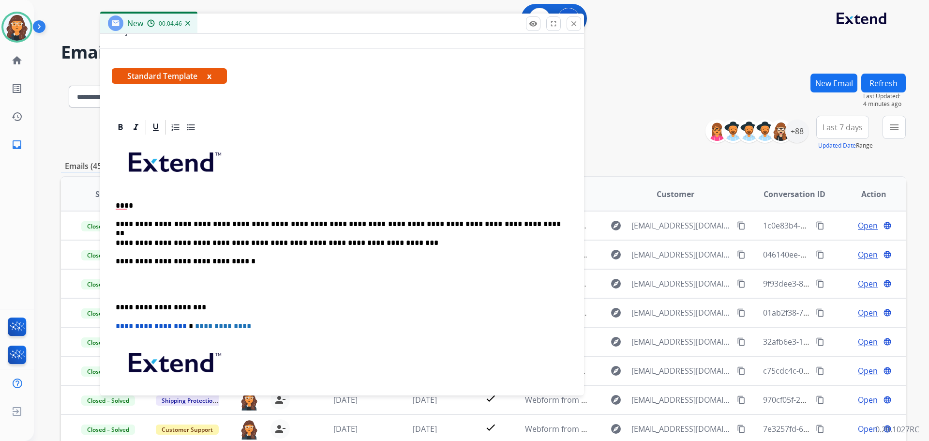
click at [261, 264] on p "**********" at bounding box center [338, 261] width 445 height 9
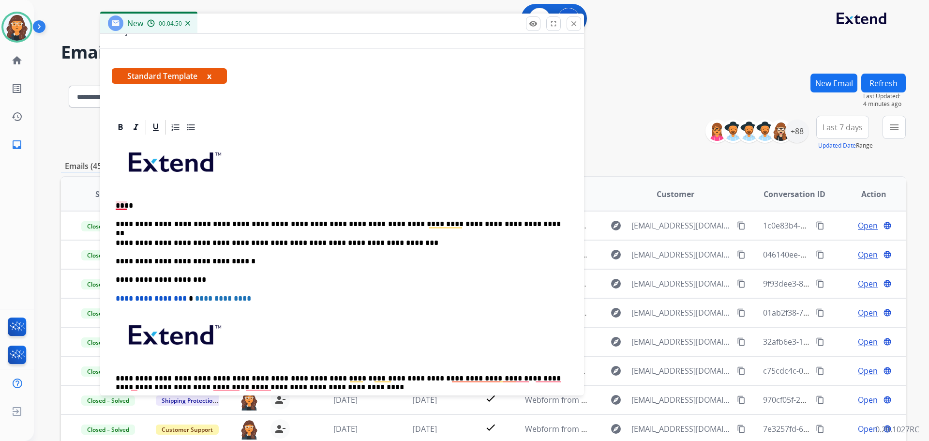
click at [125, 207] on p "****" at bounding box center [338, 205] width 445 height 9
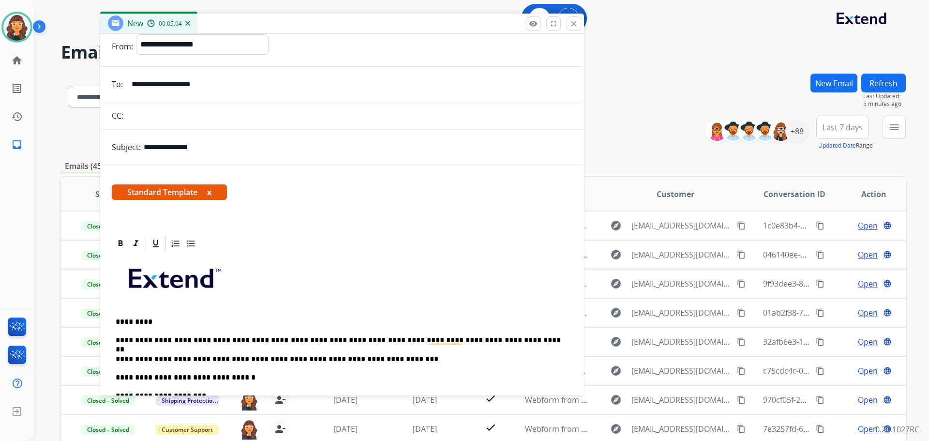
scroll to position [0, 0]
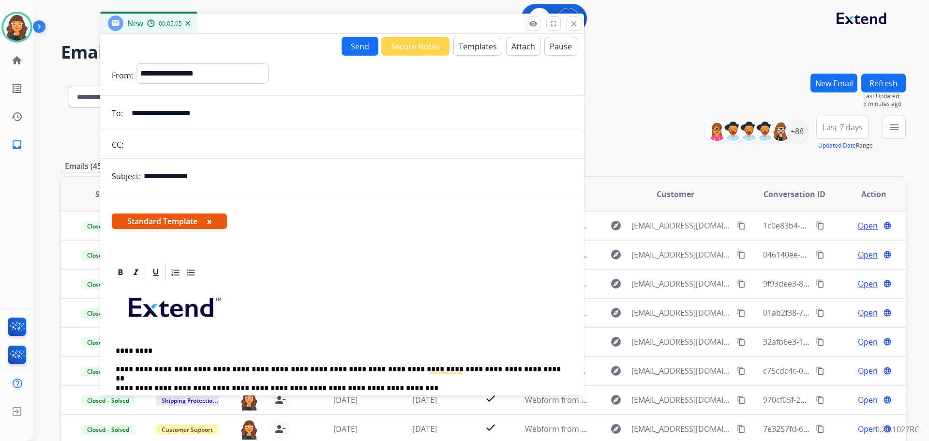
click at [355, 51] on button "Send" at bounding box center [360, 46] width 37 height 19
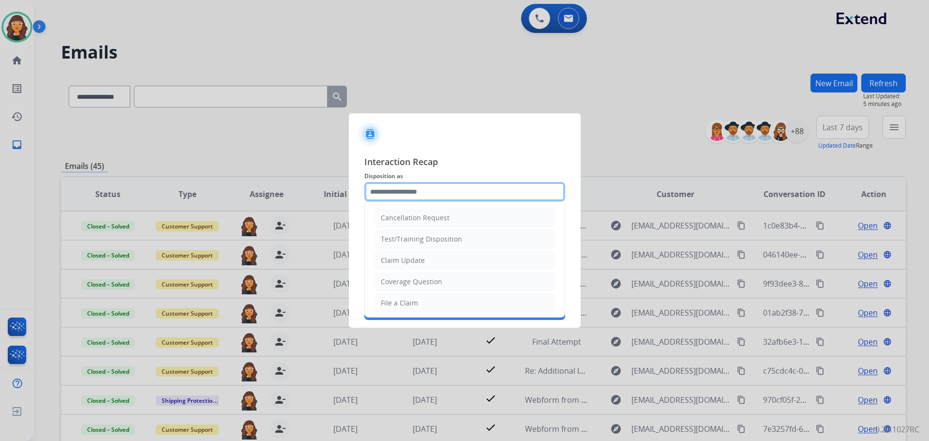
click at [412, 195] on input "text" at bounding box center [464, 191] width 201 height 19
click at [408, 258] on div "Claim Update" at bounding box center [403, 261] width 44 height 10
type input "**********"
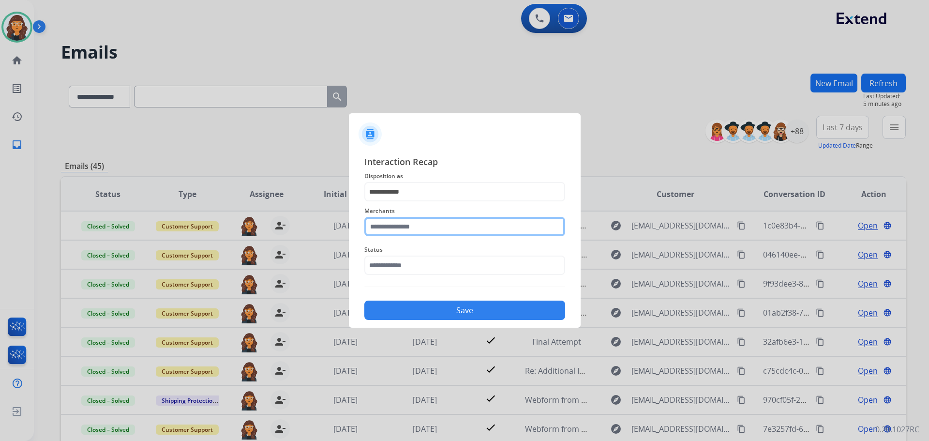
click at [395, 226] on input "text" at bounding box center [464, 226] width 201 height 19
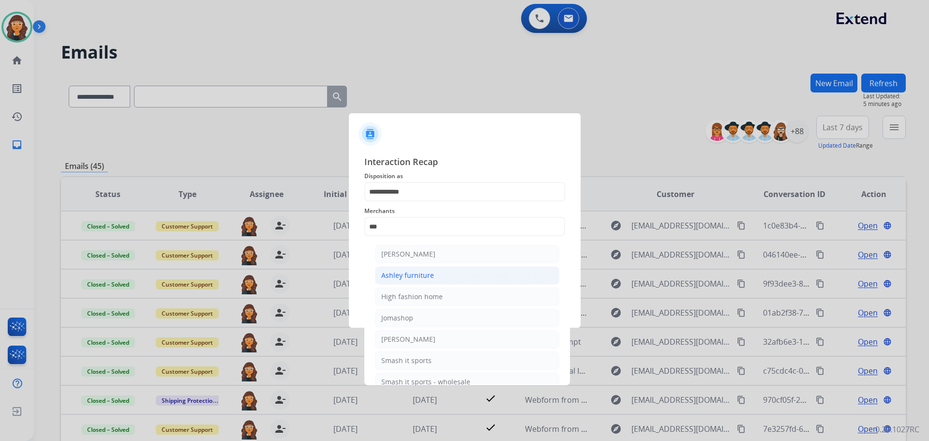
click at [393, 271] on div "Ashley furniture" at bounding box center [407, 276] width 53 height 10
type input "**********"
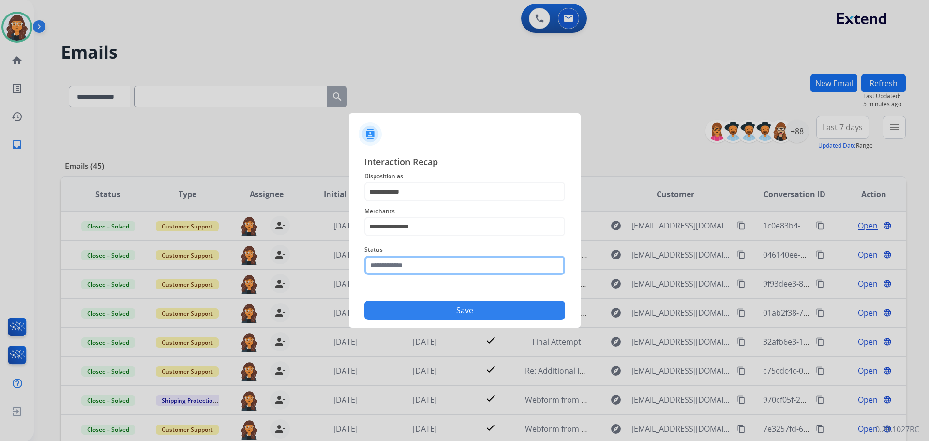
click at [388, 266] on input "text" at bounding box center [464, 265] width 201 height 19
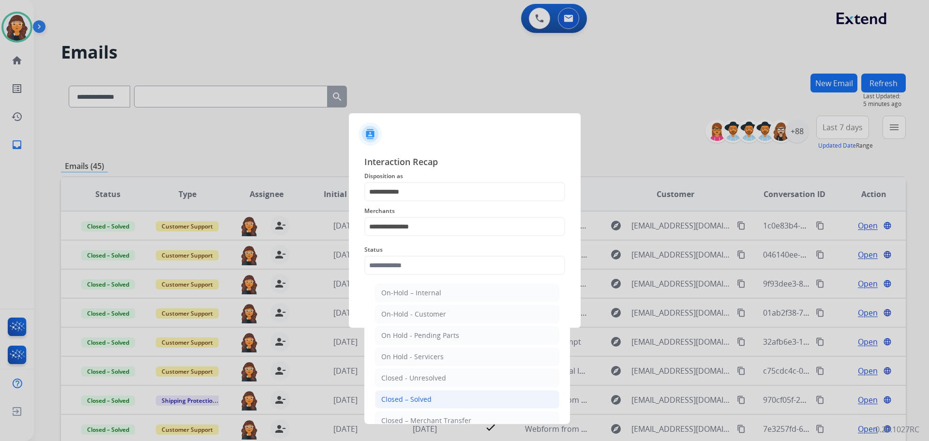
click at [407, 394] on div "Closed – Solved" at bounding box center [406, 399] width 50 height 10
type input "**********"
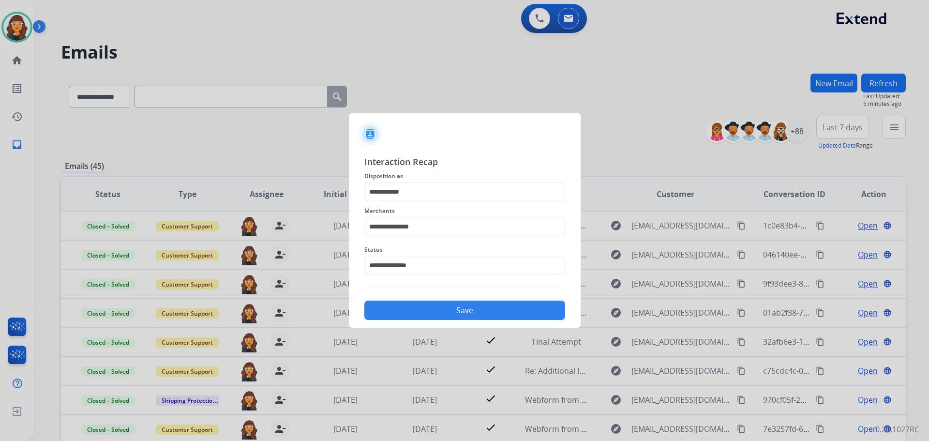
click at [435, 309] on button "Save" at bounding box center [464, 310] width 201 height 19
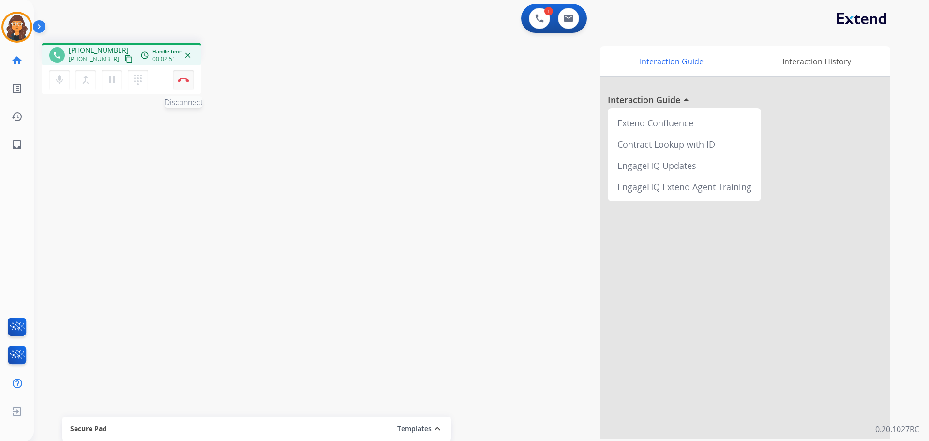
click at [183, 81] on img at bounding box center [184, 79] width 12 height 5
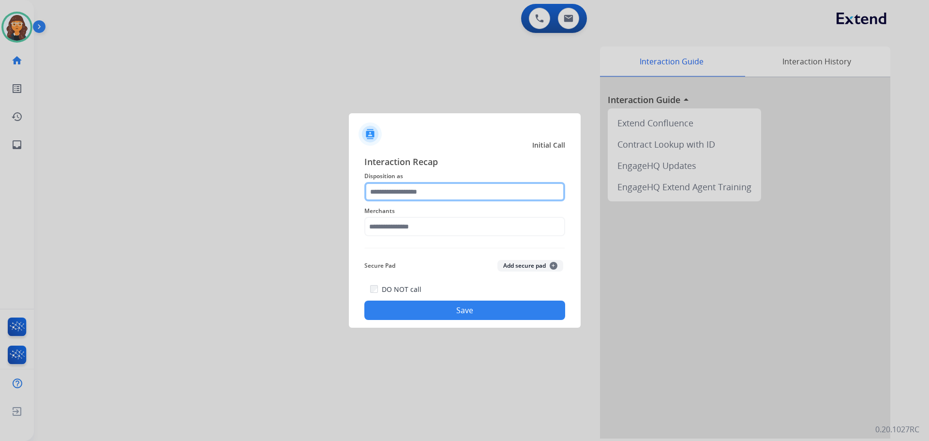
click at [410, 194] on input "text" at bounding box center [464, 191] width 201 height 19
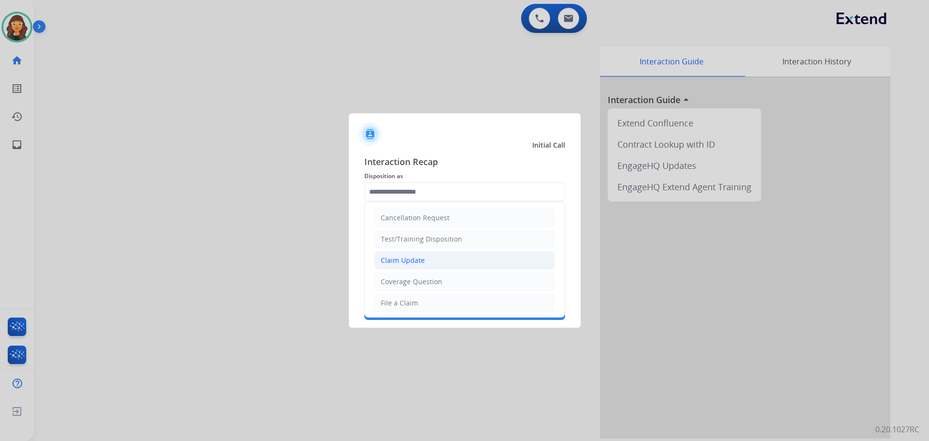
click at [416, 259] on div "Claim Update" at bounding box center [403, 261] width 44 height 10
type input "**********"
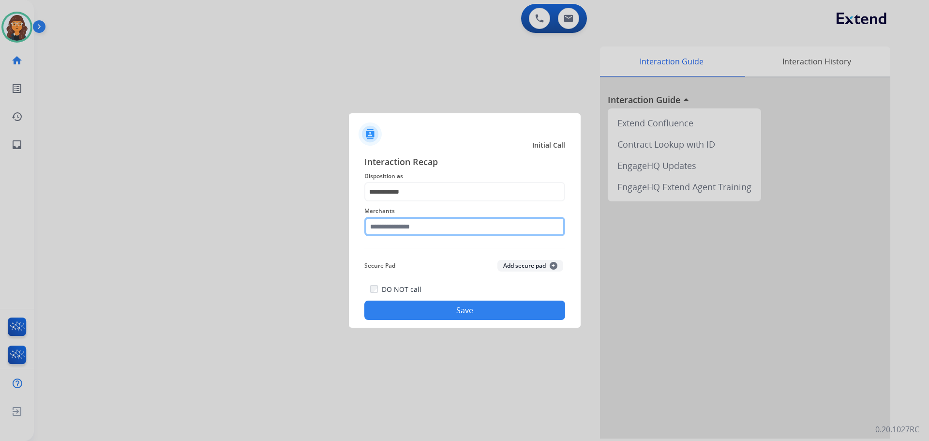
click at [410, 231] on input "text" at bounding box center [464, 226] width 201 height 19
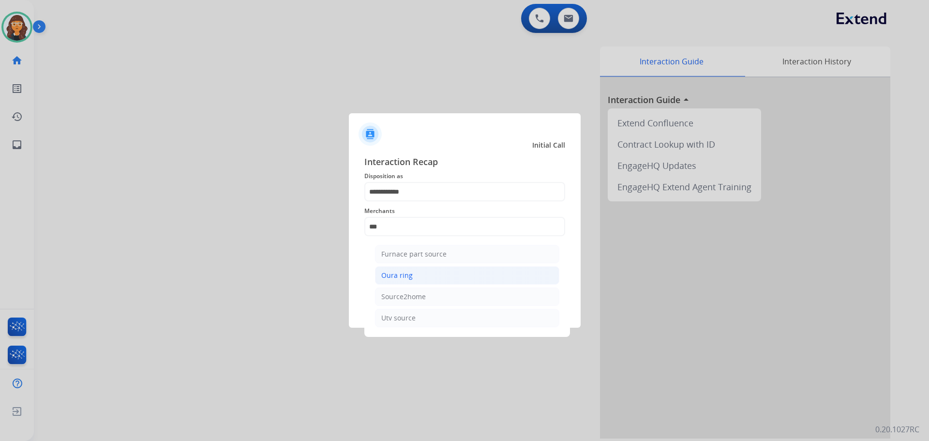
click at [399, 274] on div "Oura ring" at bounding box center [396, 276] width 31 height 10
type input "*********"
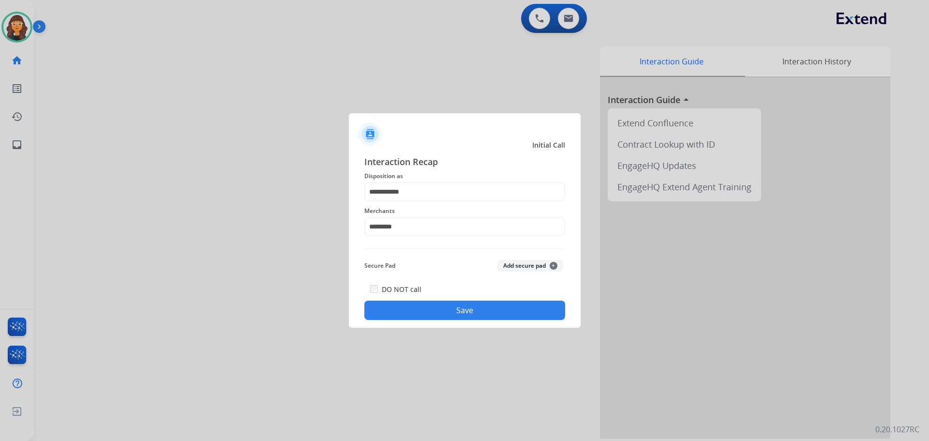
click at [406, 311] on button "Save" at bounding box center [464, 310] width 201 height 19
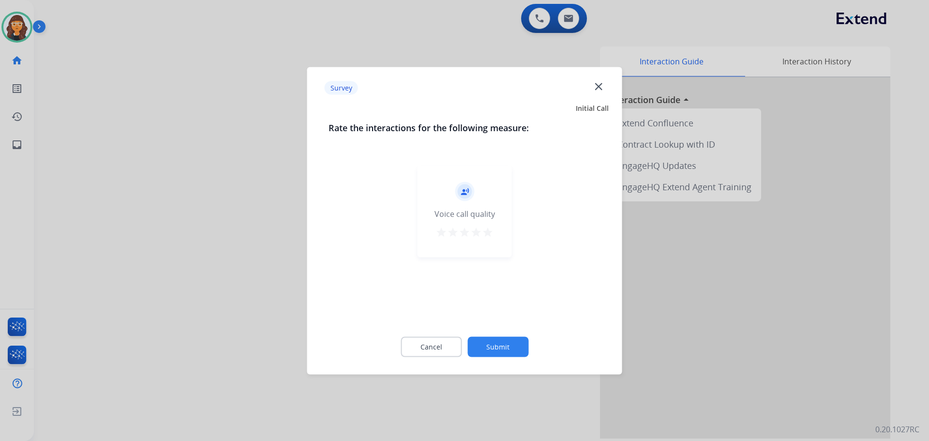
click at [486, 232] on mat-icon "star" at bounding box center [488, 232] width 12 height 12
click at [495, 347] on button "Submit" at bounding box center [498, 346] width 61 height 20
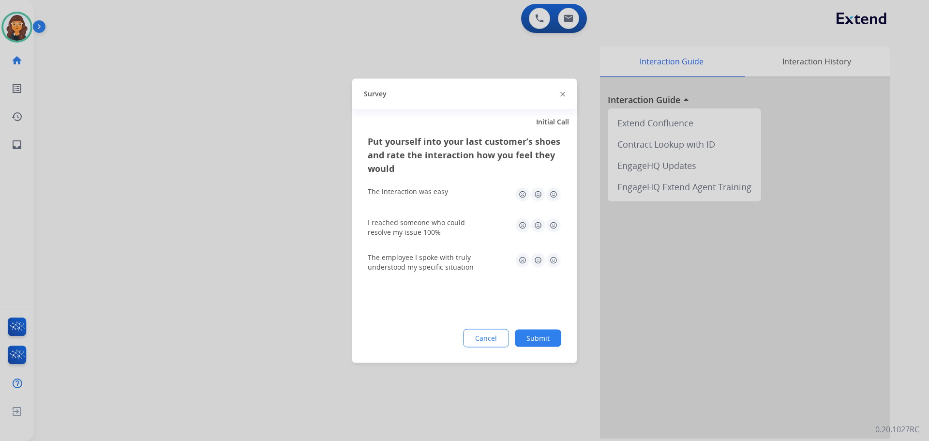
click at [554, 193] on img at bounding box center [553, 193] width 15 height 15
click at [556, 224] on img at bounding box center [553, 224] width 15 height 15
click at [555, 265] on img at bounding box center [553, 259] width 15 height 15
click at [540, 334] on button "Submit" at bounding box center [538, 337] width 46 height 17
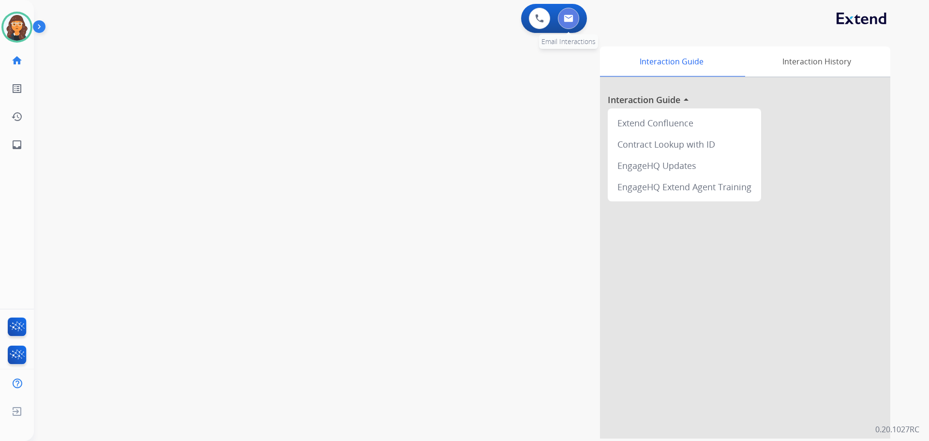
click at [573, 18] on img at bounding box center [569, 19] width 10 height 8
select select "**********"
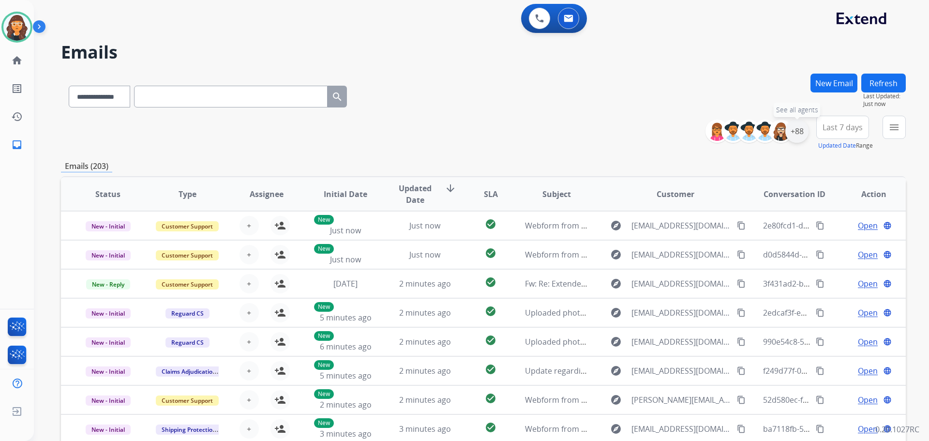
click at [800, 133] on div "+88" at bounding box center [796, 131] width 23 height 23
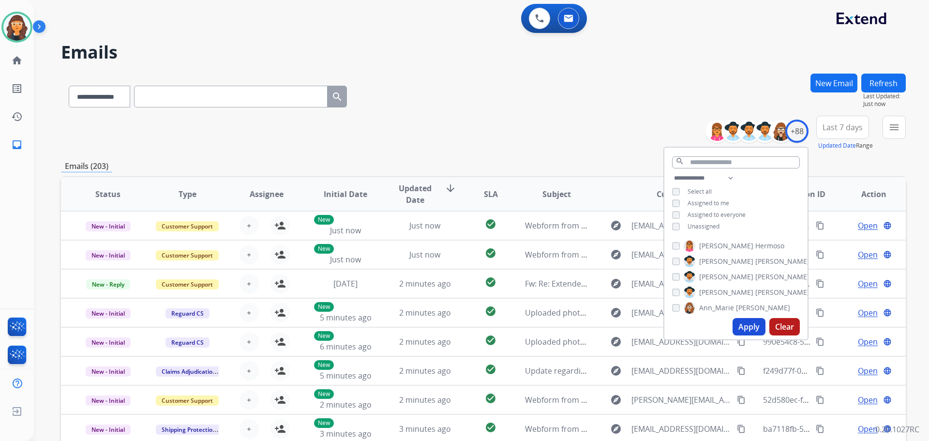
drag, startPoint x: 744, startPoint y: 324, endPoint x: 750, endPoint y: 324, distance: 5.8
click at [745, 324] on button "Apply" at bounding box center [749, 326] width 33 height 17
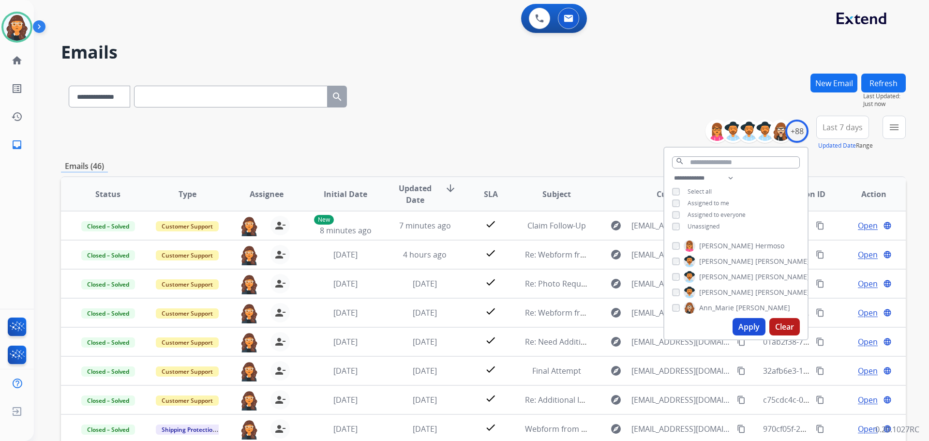
click at [550, 145] on div "**********" at bounding box center [483, 133] width 845 height 35
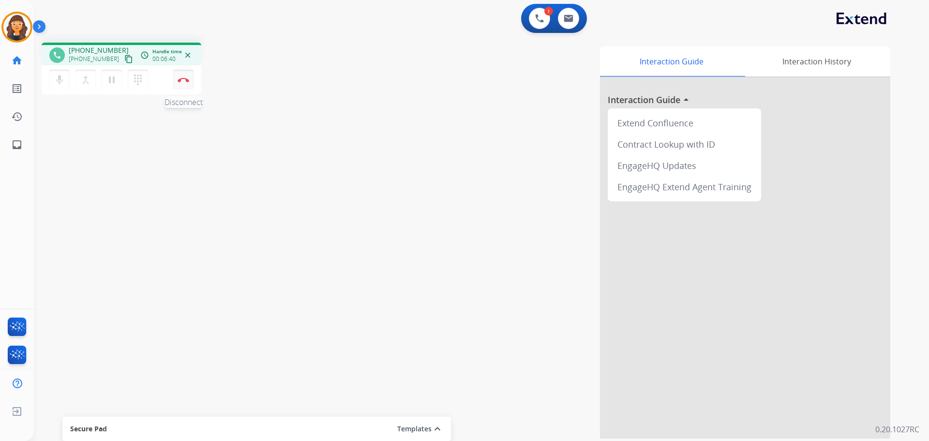
click at [186, 83] on button "Disconnect" at bounding box center [183, 80] width 20 height 20
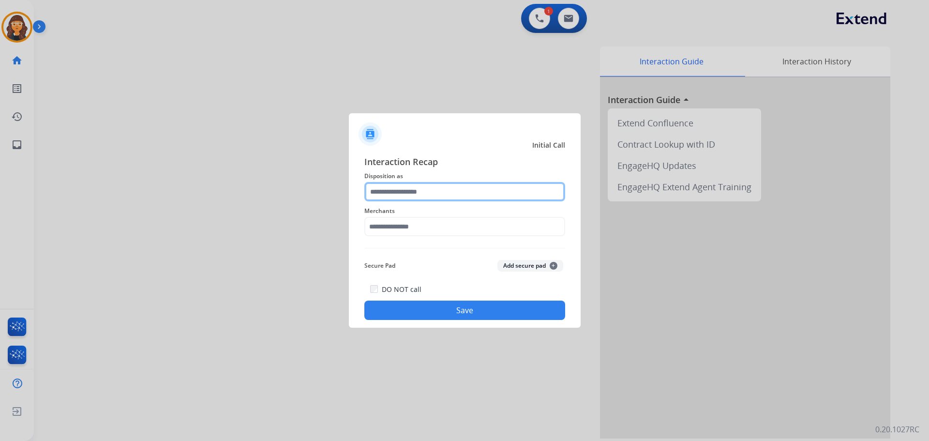
click at [402, 200] on input "text" at bounding box center [464, 191] width 201 height 19
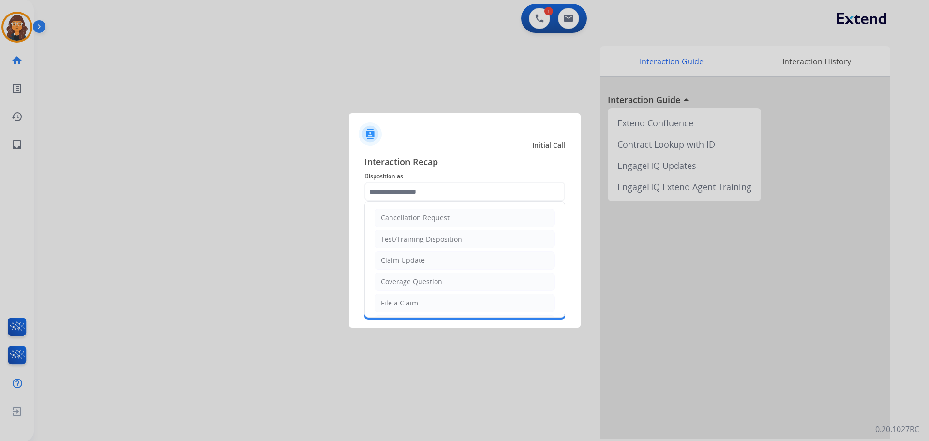
click at [416, 303] on li "File a Claim" at bounding box center [465, 303] width 181 height 18
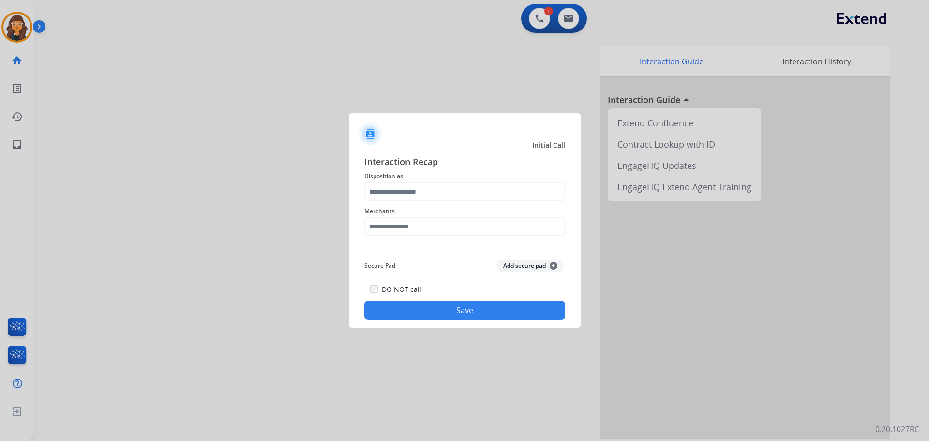
type input "**********"
click at [383, 229] on input "text" at bounding box center [464, 226] width 201 height 19
click at [406, 252] on div "[PERSON_NAME]" at bounding box center [408, 254] width 54 height 10
type input "**********"
click at [412, 311] on button "Save" at bounding box center [464, 310] width 201 height 19
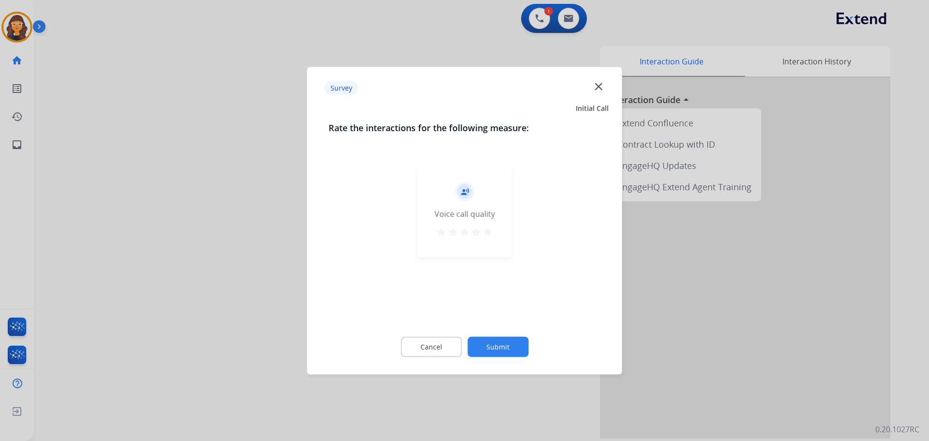
click at [484, 236] on mat-icon "star" at bounding box center [488, 232] width 12 height 12
click at [498, 347] on button "Submit" at bounding box center [498, 346] width 61 height 20
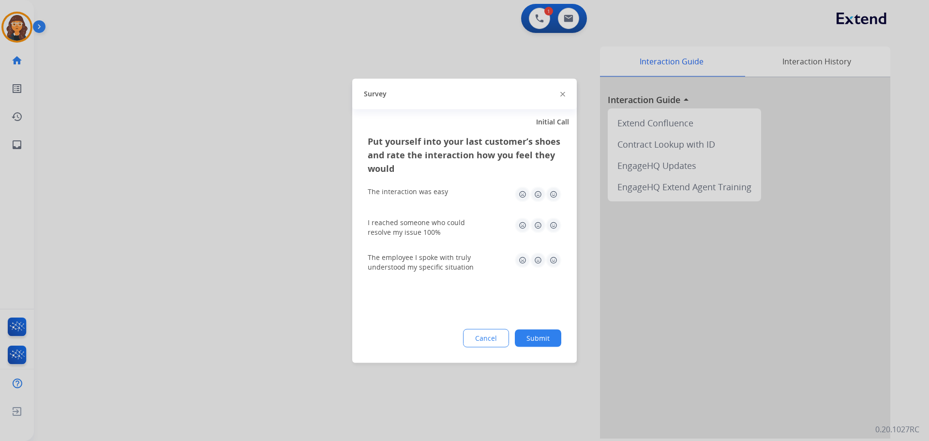
click at [556, 200] on img at bounding box center [553, 193] width 15 height 15
click at [551, 226] on img at bounding box center [553, 224] width 15 height 15
click at [552, 264] on img at bounding box center [553, 259] width 15 height 15
click at [550, 342] on button "Submit" at bounding box center [538, 337] width 46 height 17
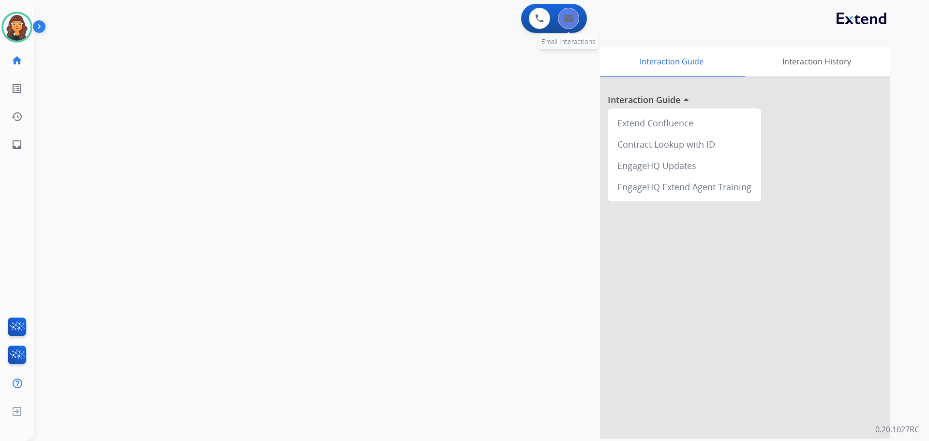
click at [571, 28] on button at bounding box center [568, 18] width 21 height 21
select select "**********"
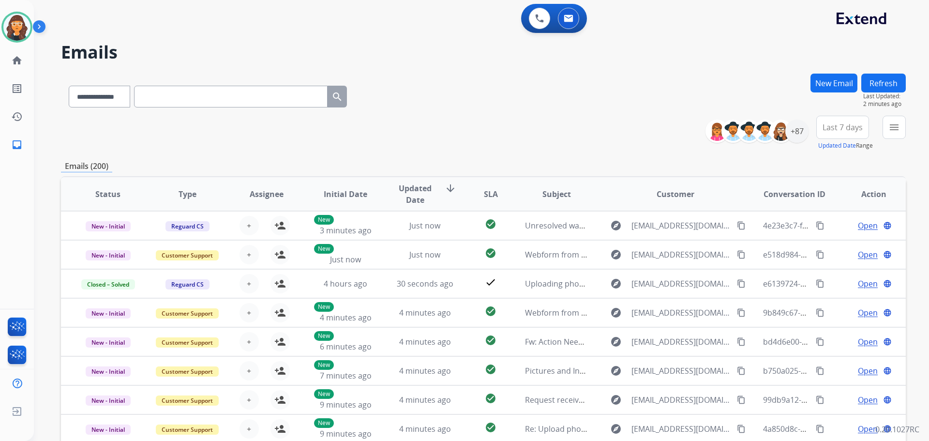
click at [829, 81] on button "New Email" at bounding box center [834, 83] width 47 height 19
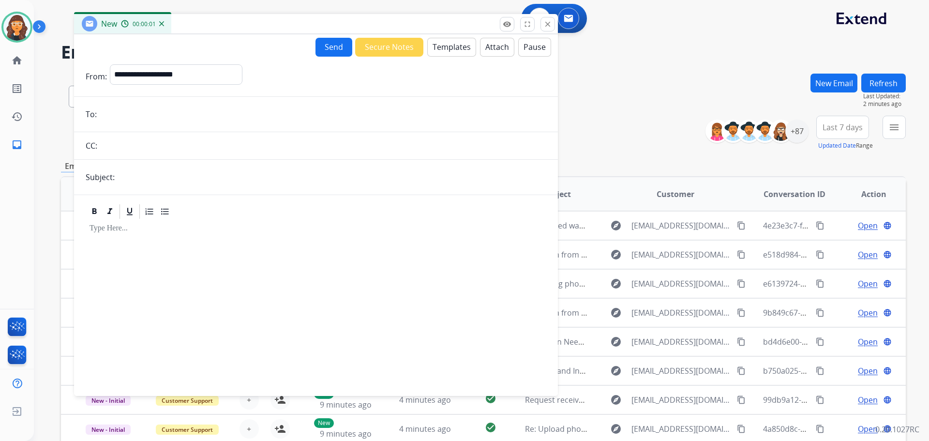
drag, startPoint x: 699, startPoint y: 74, endPoint x: 373, endPoint y: 29, distance: 329.3
click at [373, 29] on div "New 00:00:01" at bounding box center [316, 24] width 484 height 20
click at [147, 73] on select "**********" at bounding box center [174, 73] width 132 height 19
select select "**********"
click at [108, 64] on select "**********" at bounding box center [174, 73] width 132 height 19
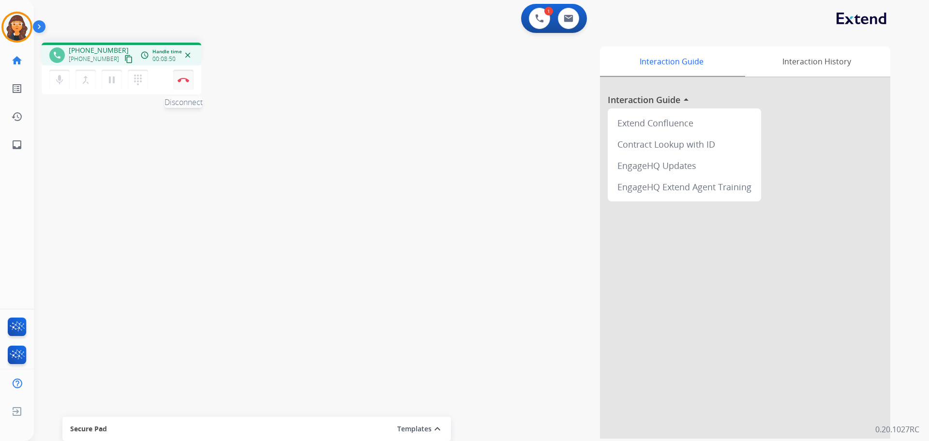
click at [189, 79] on img at bounding box center [184, 79] width 12 height 5
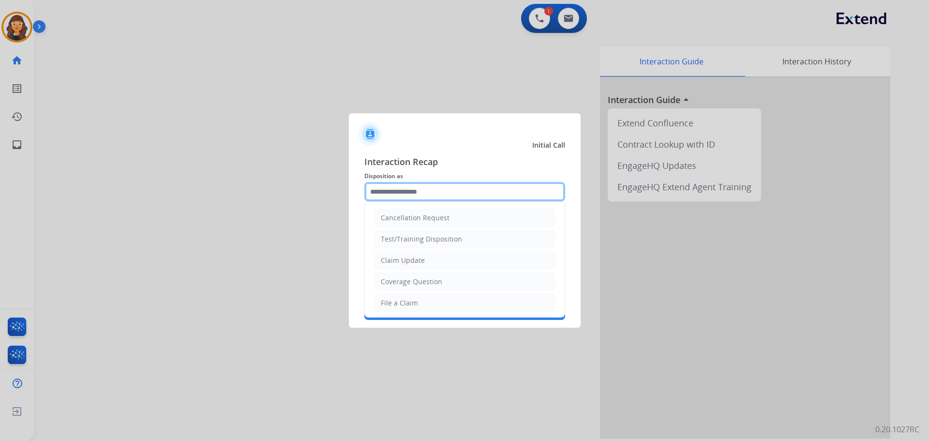
click at [412, 196] on input "text" at bounding box center [464, 191] width 201 height 19
drag, startPoint x: 397, startPoint y: 295, endPoint x: 395, endPoint y: 304, distance: 9.3
click at [395, 304] on li "File a Claim" at bounding box center [465, 303] width 181 height 18
type input "**********"
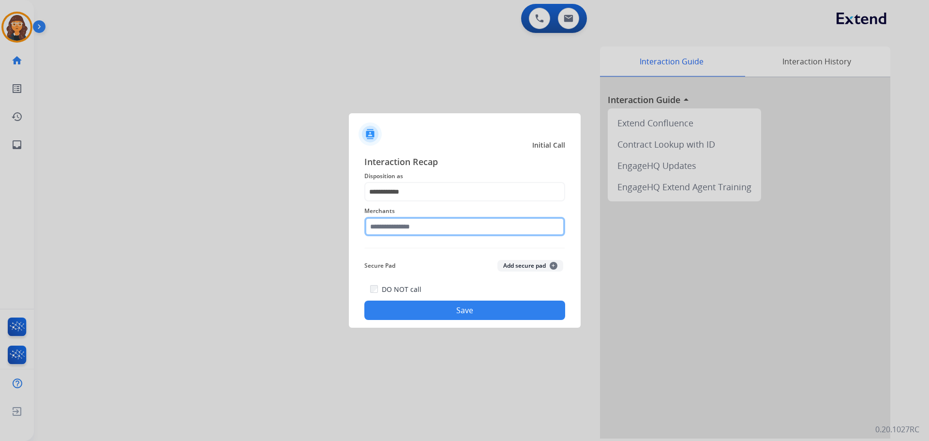
click at [397, 230] on input "text" at bounding box center [464, 226] width 201 height 19
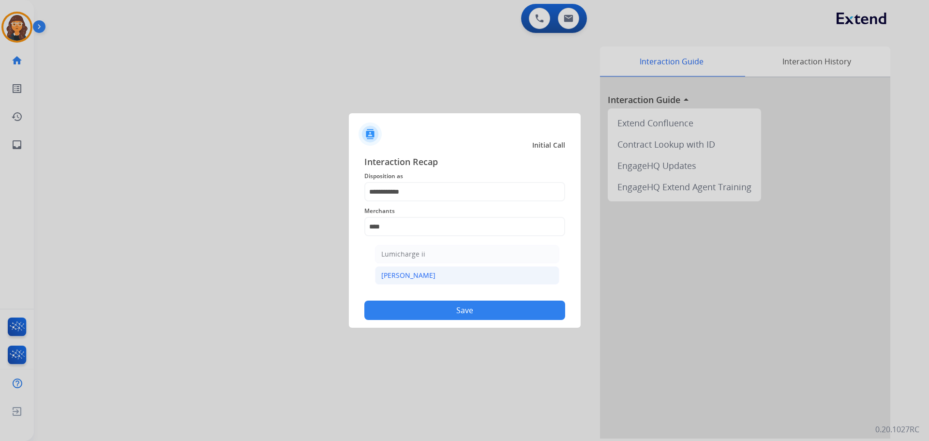
click at [397, 277] on div "[PERSON_NAME]" at bounding box center [408, 276] width 54 height 10
type input "********"
click at [430, 316] on button "Save" at bounding box center [464, 310] width 201 height 19
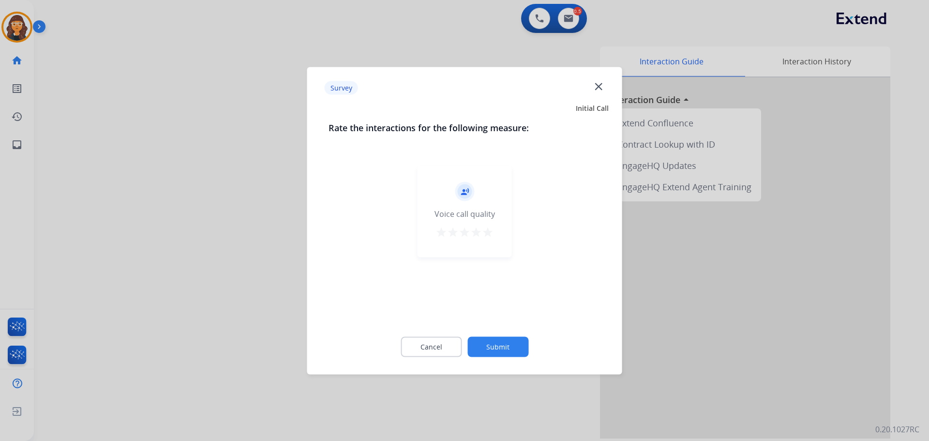
click at [488, 233] on mat-icon "star" at bounding box center [488, 232] width 12 height 12
click at [505, 347] on button "Submit" at bounding box center [498, 346] width 61 height 20
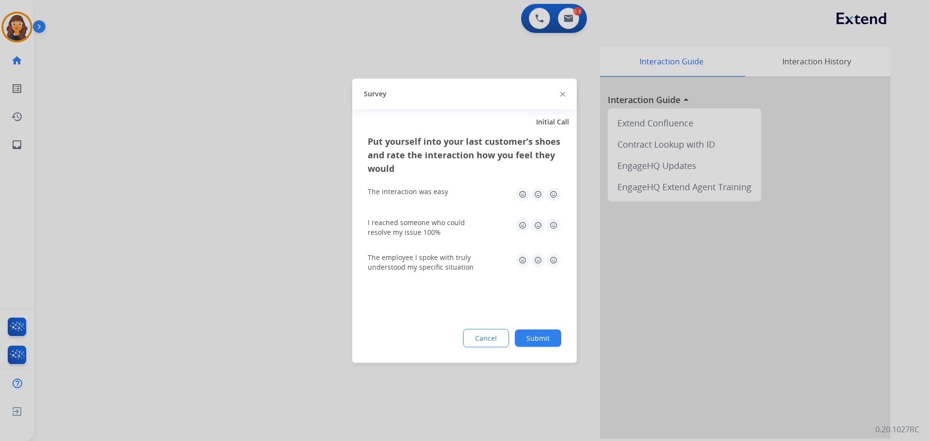
click at [554, 192] on img at bounding box center [553, 193] width 15 height 15
click at [553, 221] on img at bounding box center [553, 224] width 15 height 15
click at [554, 259] on img at bounding box center [553, 259] width 15 height 15
click at [546, 336] on button "Submit" at bounding box center [538, 337] width 46 height 17
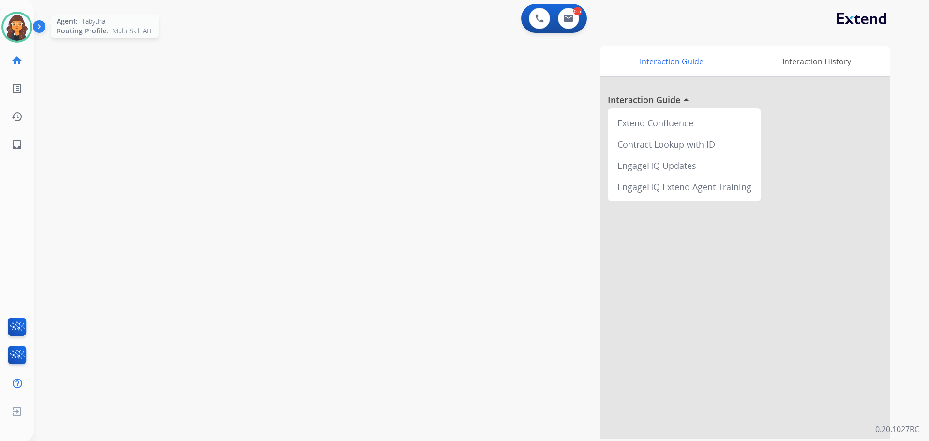
click at [17, 27] on img at bounding box center [16, 27] width 27 height 27
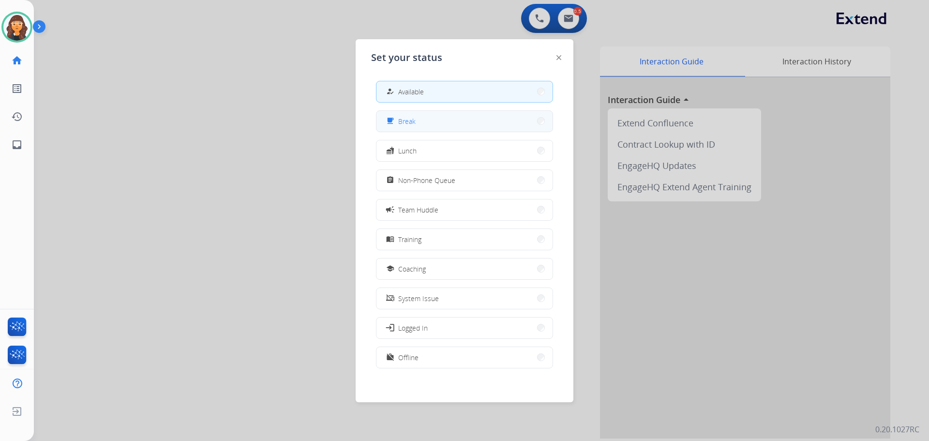
click at [406, 125] on span "Break" at bounding box center [406, 121] width 17 height 10
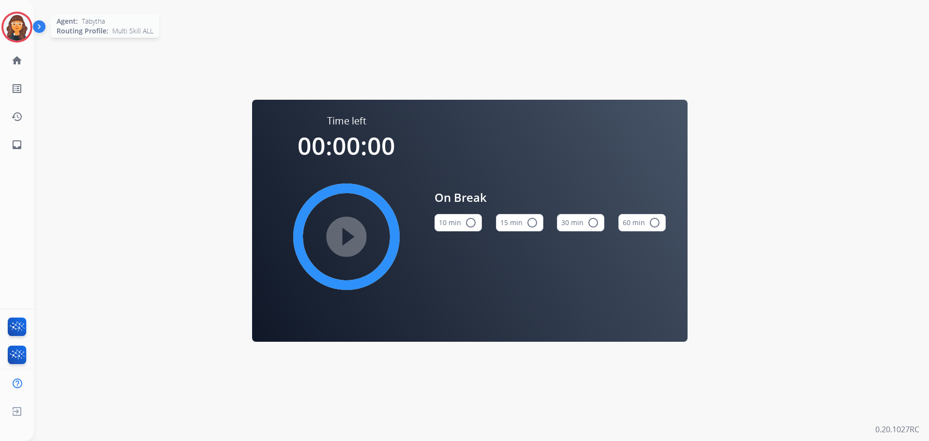
click at [14, 24] on img at bounding box center [16, 27] width 27 height 27
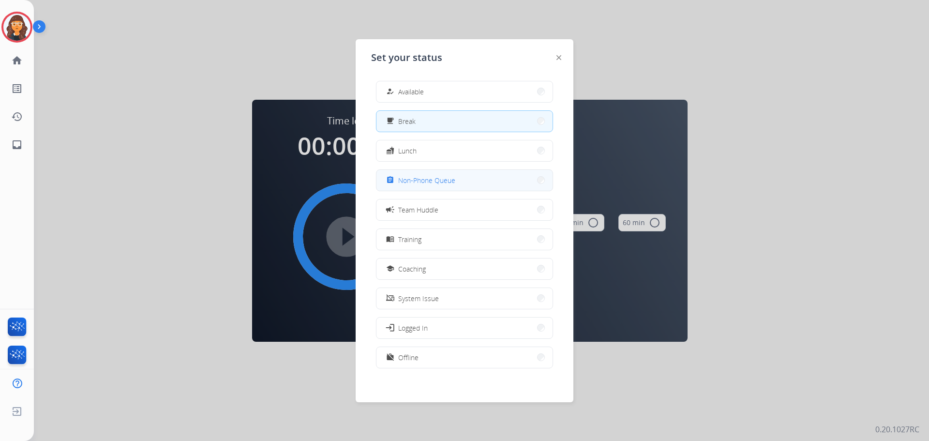
click at [429, 181] on span "Non-Phone Queue" at bounding box center [426, 180] width 57 height 10
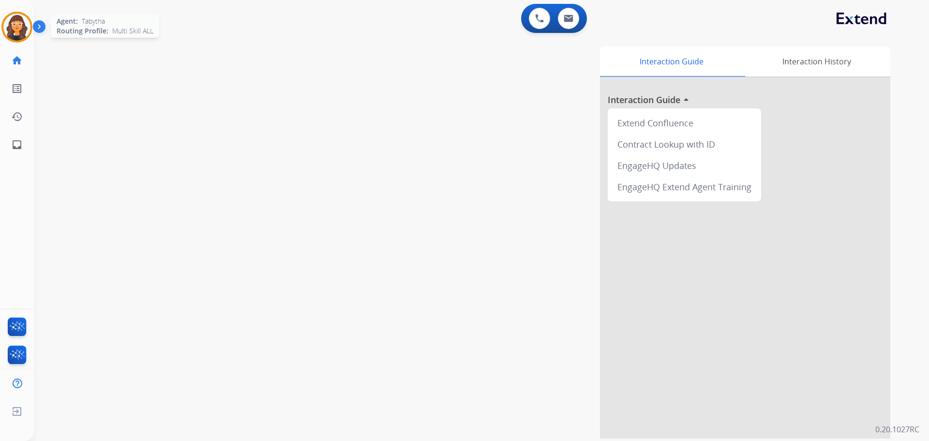
click at [10, 23] on img at bounding box center [16, 27] width 27 height 27
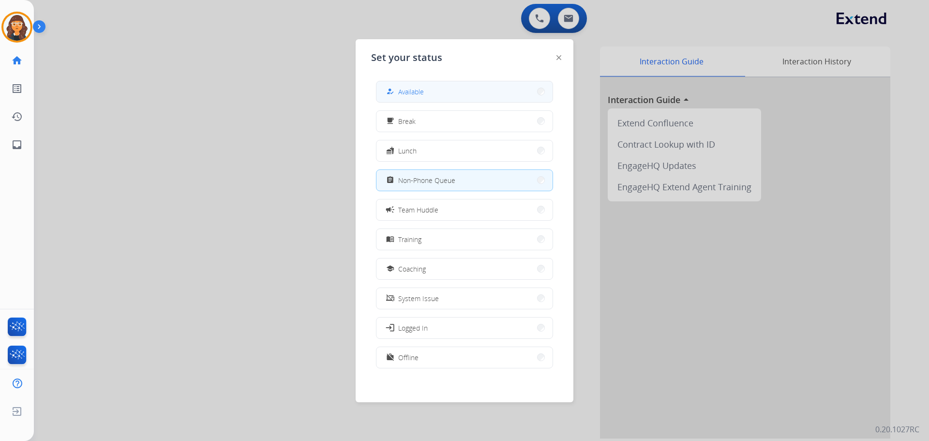
click at [450, 88] on button "how_to_reg Available" at bounding box center [465, 91] width 176 height 21
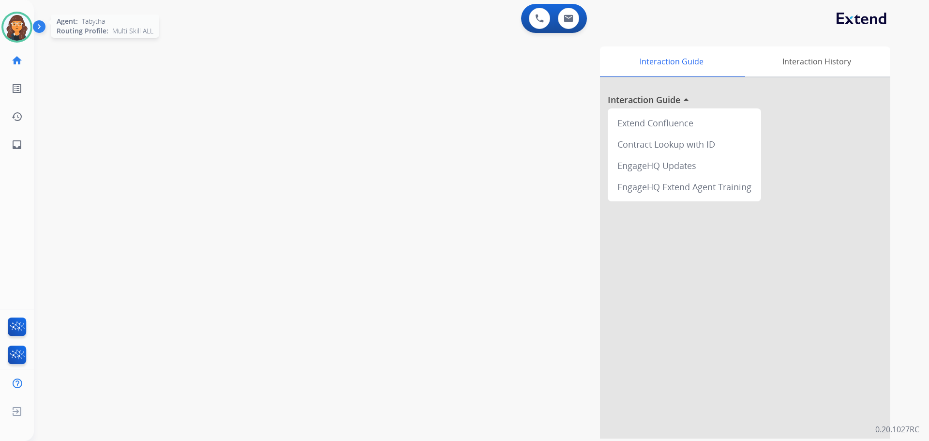
click at [12, 32] on img at bounding box center [16, 27] width 27 height 27
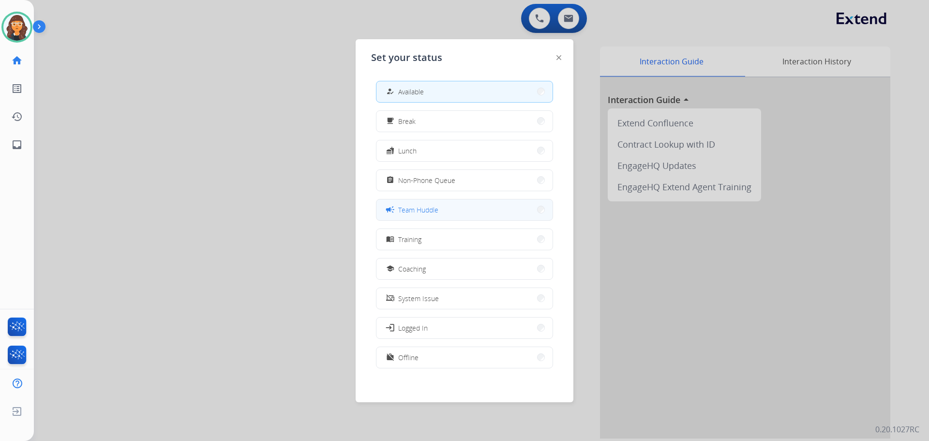
click at [416, 206] on span "Team Huddle" at bounding box center [418, 210] width 40 height 10
